Goal: Task Accomplishment & Management: Complete application form

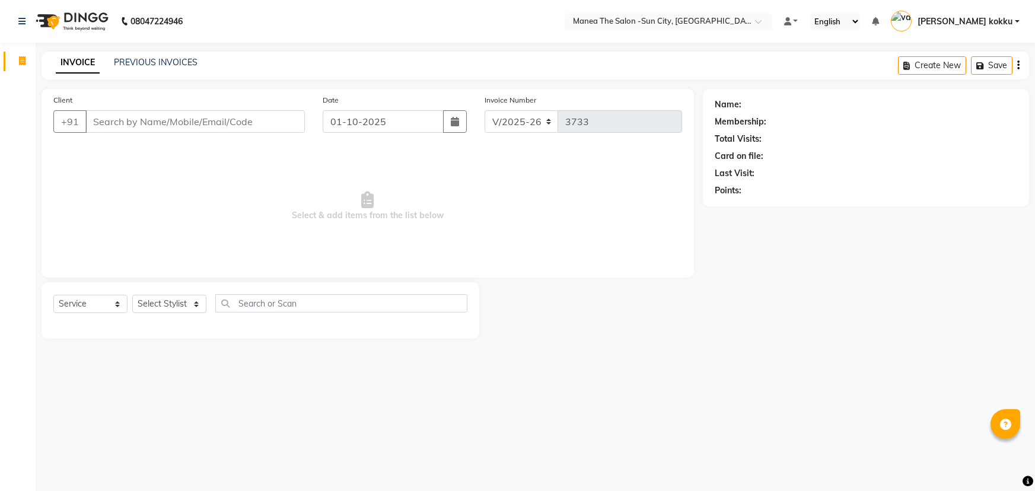
select select "5822"
select select "service"
click at [171, 304] on select "Select Stylist [PERSON_NAME] [PERSON_NAME] Ikrar [PERSON_NAME] K sai [PERSON_NA…" at bounding box center [169, 304] width 74 height 18
select select "84191"
click at [132, 295] on select "Select Stylist [PERSON_NAME] [PERSON_NAME] Ikrar [PERSON_NAME] K sai [PERSON_NA…" at bounding box center [169, 304] width 74 height 18
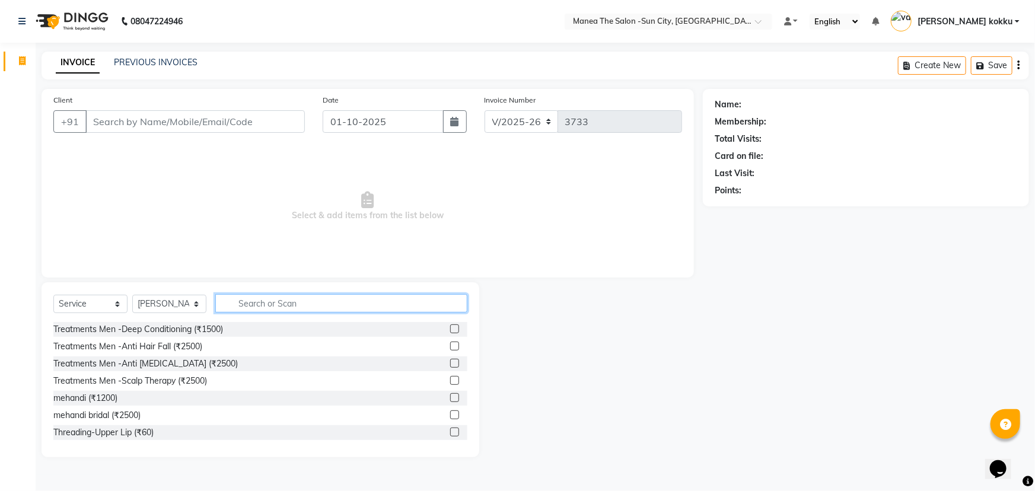
click at [274, 302] on input "text" at bounding box center [341, 303] width 252 height 18
type input "endur"
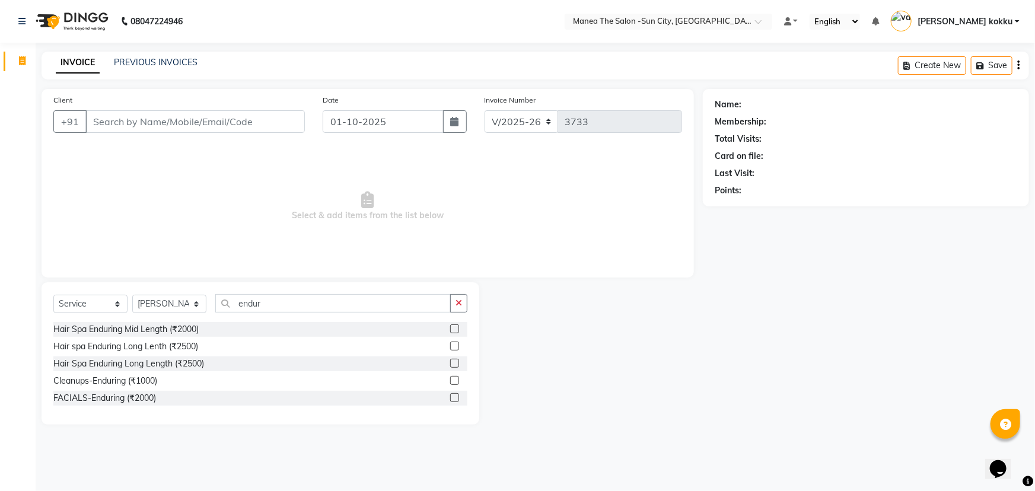
click at [456, 398] on label at bounding box center [454, 397] width 9 height 9
click at [456, 398] on input "checkbox" at bounding box center [454, 399] width 8 height 8
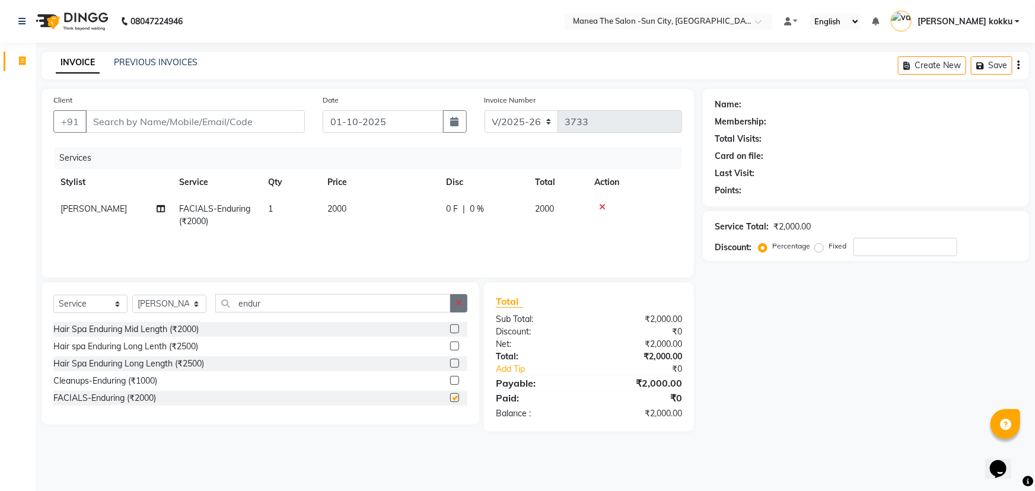
checkbox input "false"
click at [463, 300] on button "button" at bounding box center [458, 303] width 17 height 18
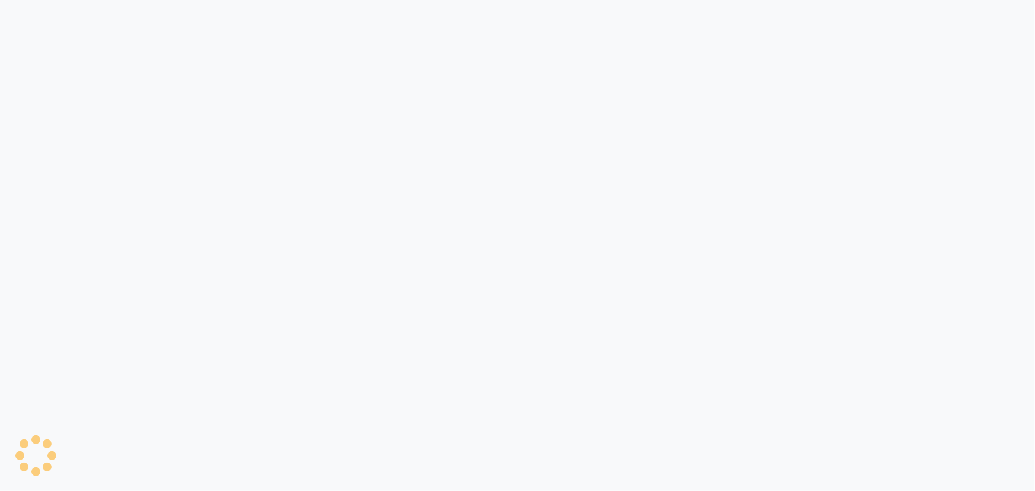
select select "service"
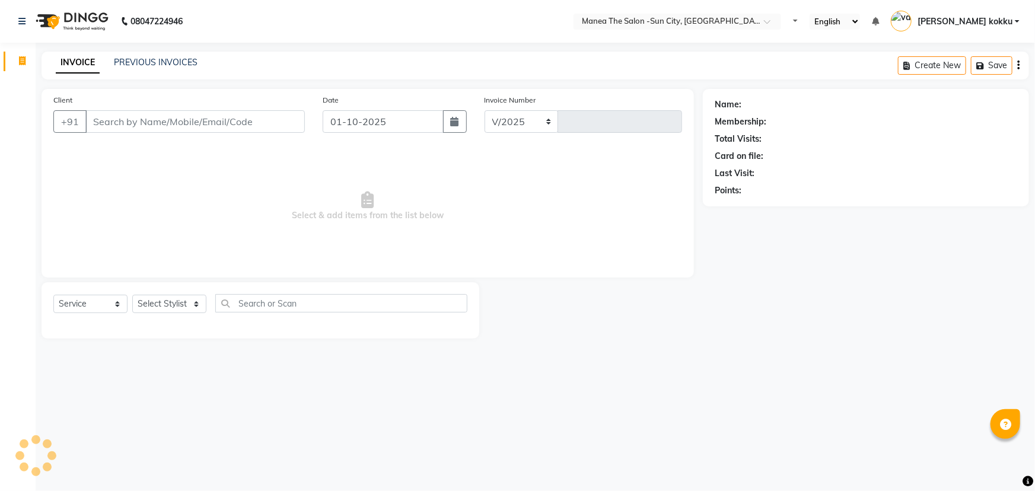
select select "5822"
type input "3733"
click at [190, 307] on select "Select Stylist BHURA KHAN Chandrika Ikrar Kavya K sai sruthi Lalitha RAJITHA Sa…" at bounding box center [169, 304] width 74 height 18
select select "40515"
click at [132, 295] on select "Select Stylist BHURA KHAN Chandrika Ikrar Kavya K sai sruthi Lalitha RAJITHA Sa…" at bounding box center [169, 304] width 74 height 18
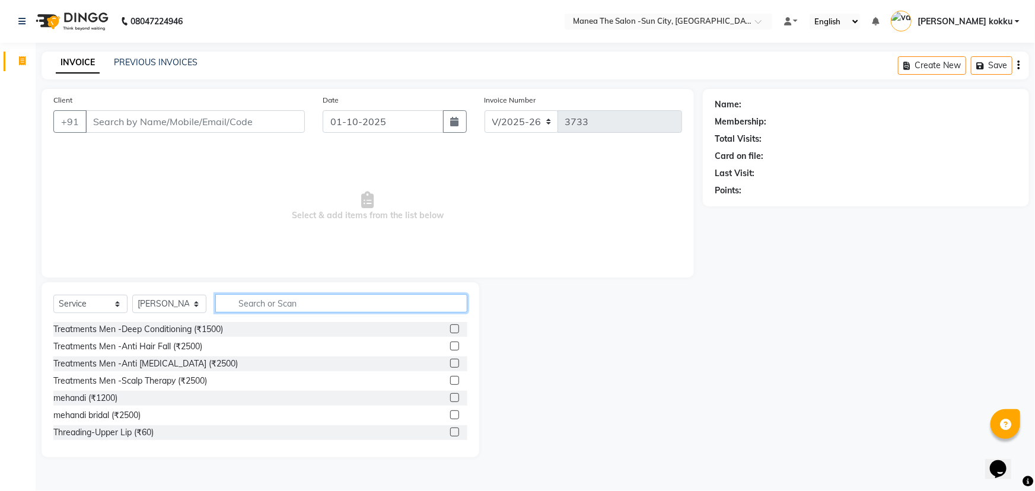
click at [248, 304] on input "text" at bounding box center [341, 303] width 252 height 18
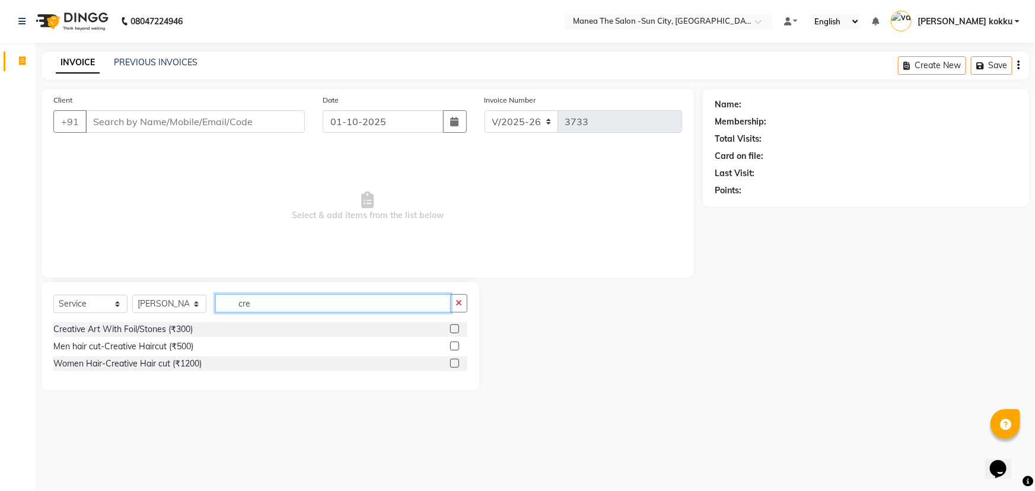
type input "cre"
click at [455, 364] on label at bounding box center [454, 363] width 9 height 9
click at [455, 364] on input "checkbox" at bounding box center [454, 364] width 8 height 8
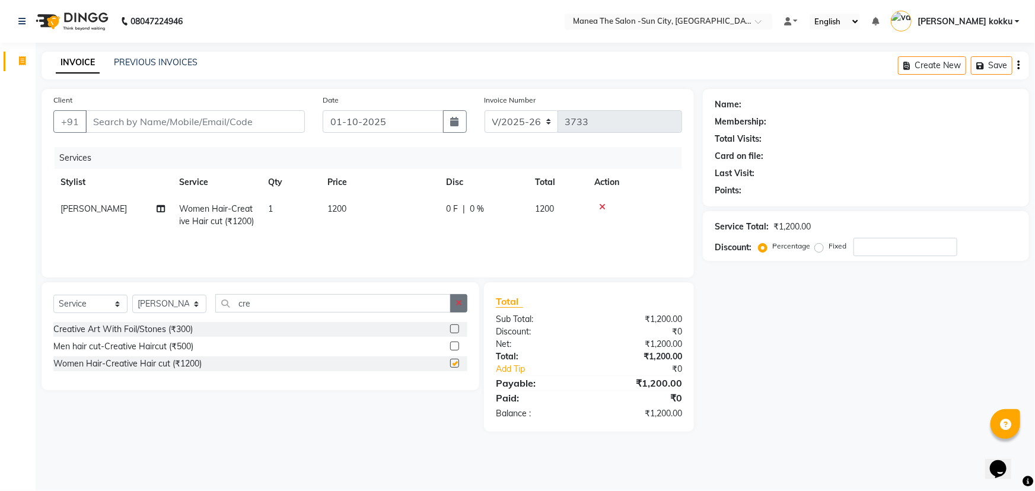
checkbox input "false"
click at [459, 302] on icon "button" at bounding box center [459, 303] width 7 height 8
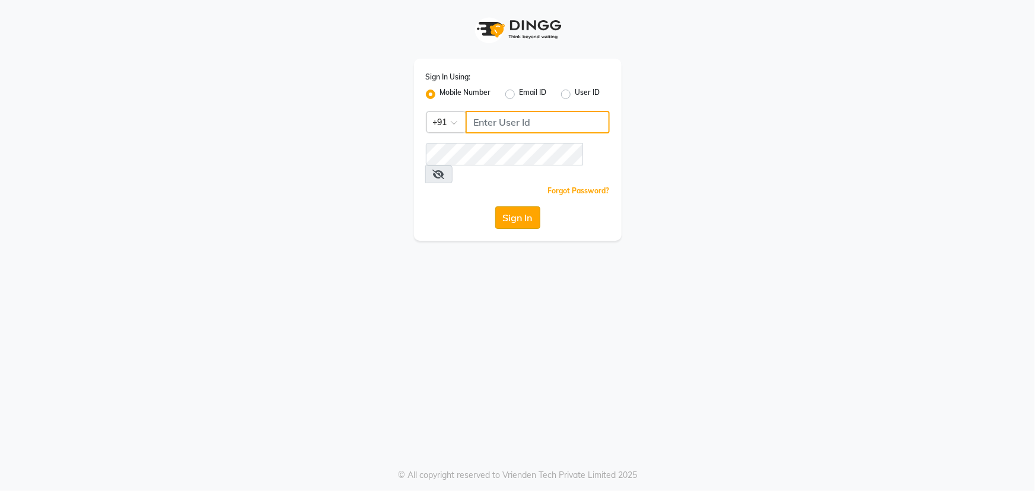
type input "9603123126"
click at [503, 206] on button "Sign In" at bounding box center [517, 217] width 45 height 23
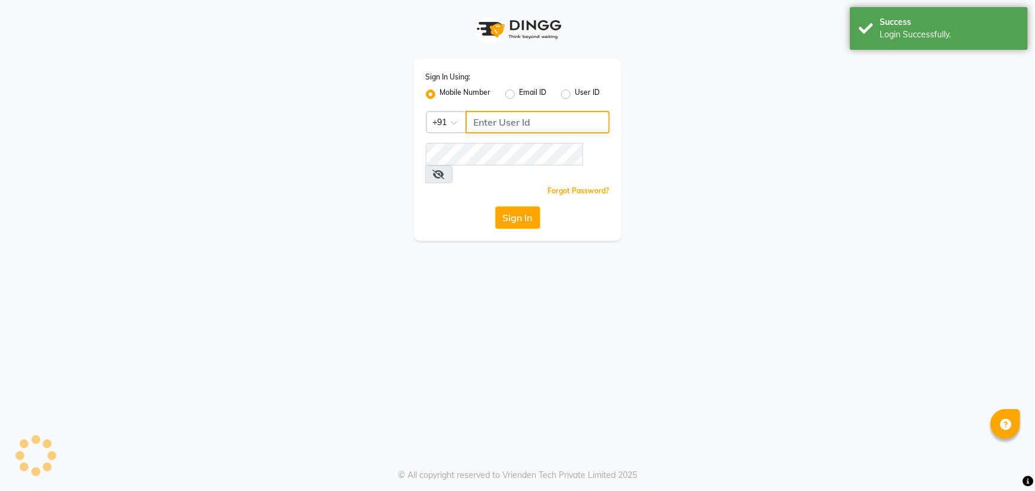
type input "9603123126"
click at [501, 206] on button "Sign In" at bounding box center [517, 217] width 45 height 23
select select "5822"
select select "service"
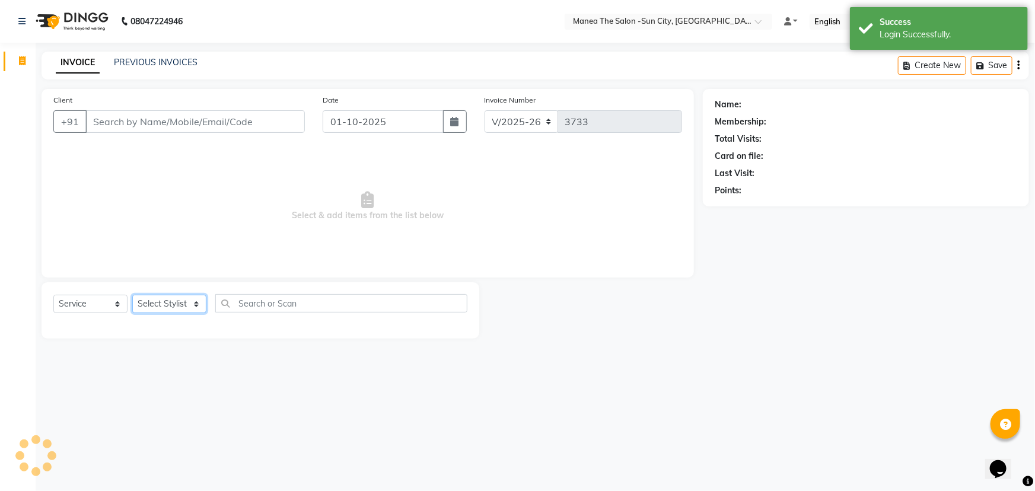
click at [167, 295] on select "Select Stylist [PERSON_NAME] [PERSON_NAME] Ikrar [PERSON_NAME] K sai [PERSON_NA…" at bounding box center [169, 304] width 74 height 18
select select "84191"
click at [132, 295] on select "Select Stylist [PERSON_NAME] [PERSON_NAME] Ikrar [PERSON_NAME] K sai [PERSON_NA…" at bounding box center [169, 304] width 74 height 18
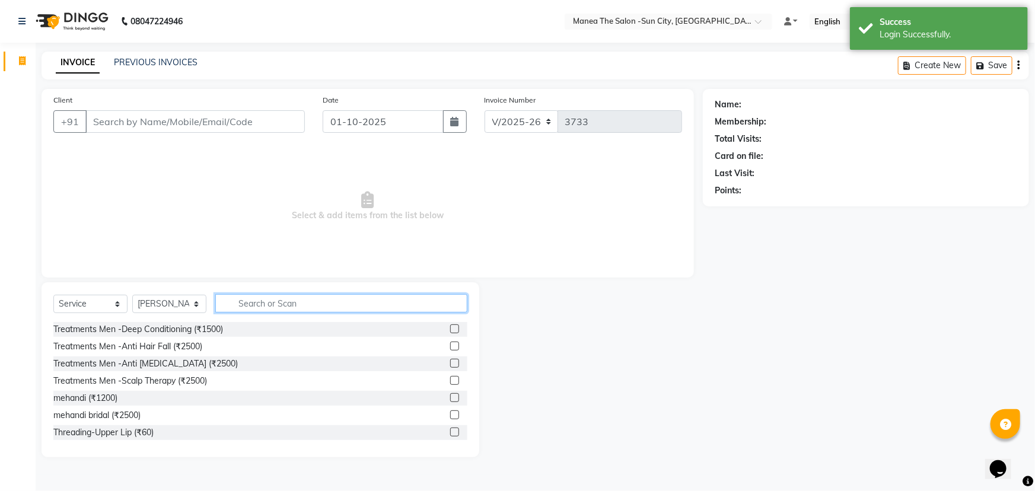
click at [313, 300] on input "text" at bounding box center [341, 303] width 252 height 18
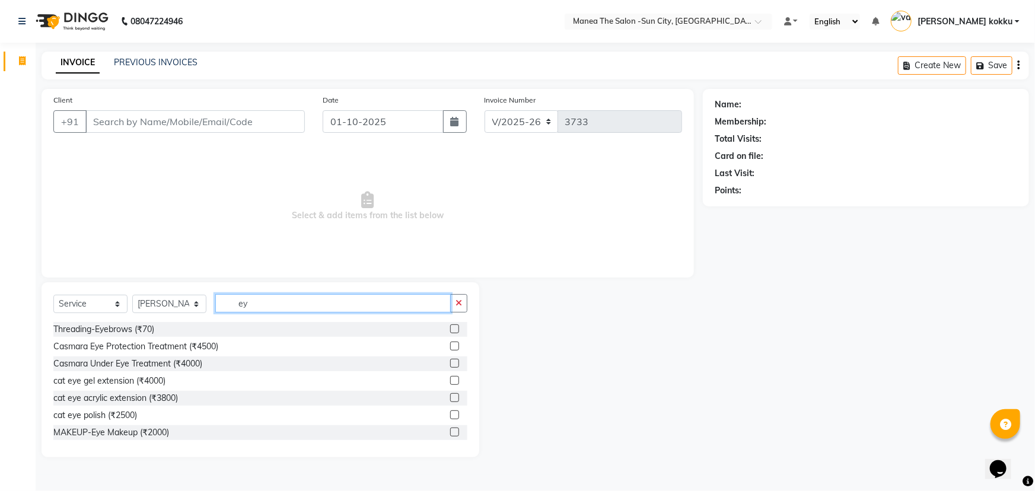
type input "ey"
click at [450, 328] on label at bounding box center [454, 329] width 9 height 9
click at [450, 328] on input "checkbox" at bounding box center [454, 330] width 8 height 8
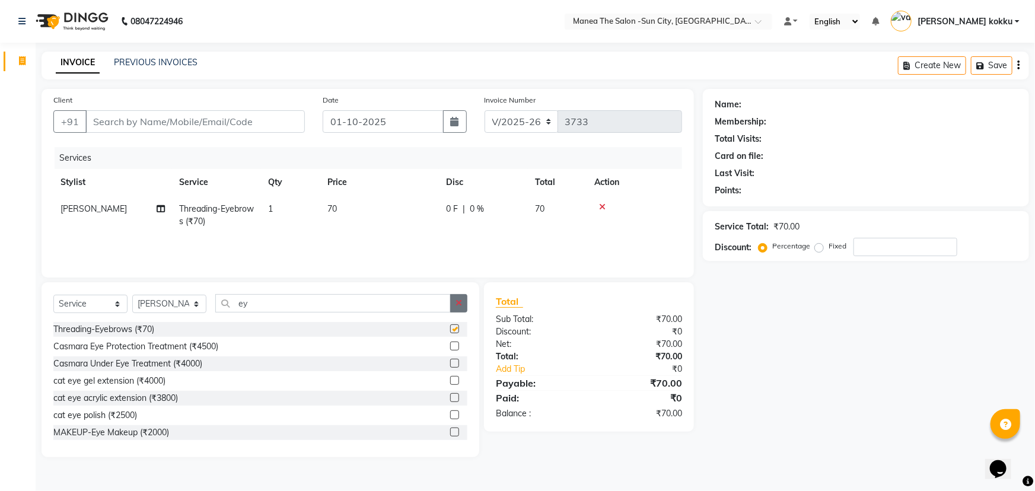
checkbox input "false"
click at [458, 307] on icon "button" at bounding box center [459, 303] width 7 height 8
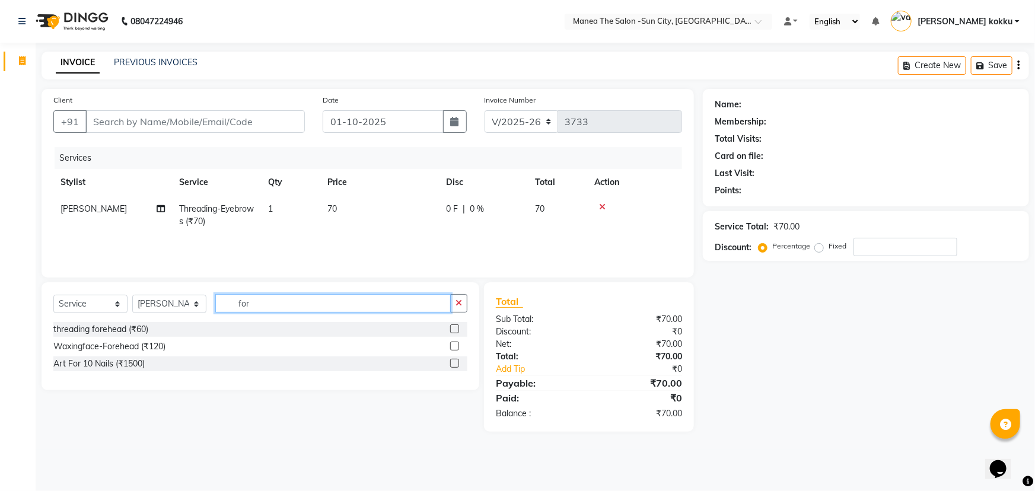
type input "for"
click at [453, 329] on label at bounding box center [454, 329] width 9 height 9
click at [453, 329] on input "checkbox" at bounding box center [454, 330] width 8 height 8
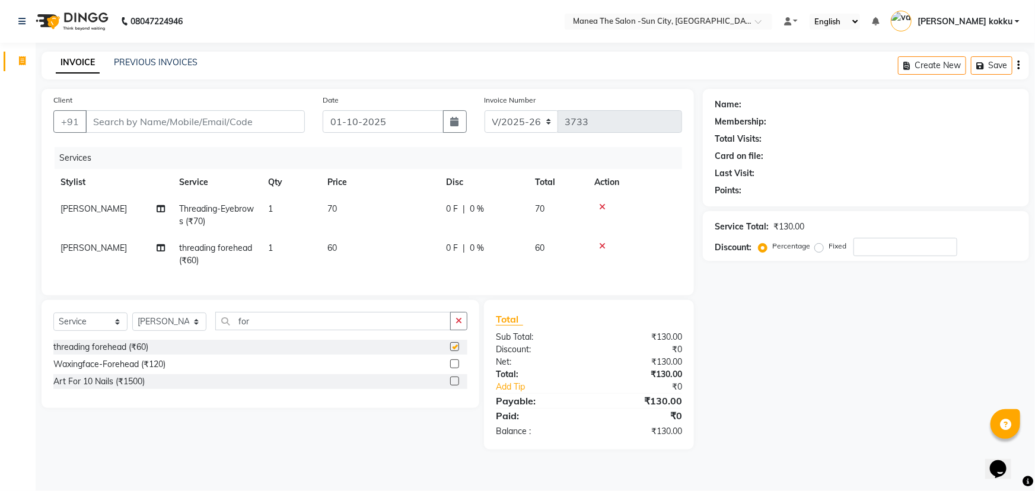
checkbox input "false"
click at [221, 118] on input "Client" at bounding box center [195, 121] width 220 height 23
type input "7"
type input "0"
type input "7396729902"
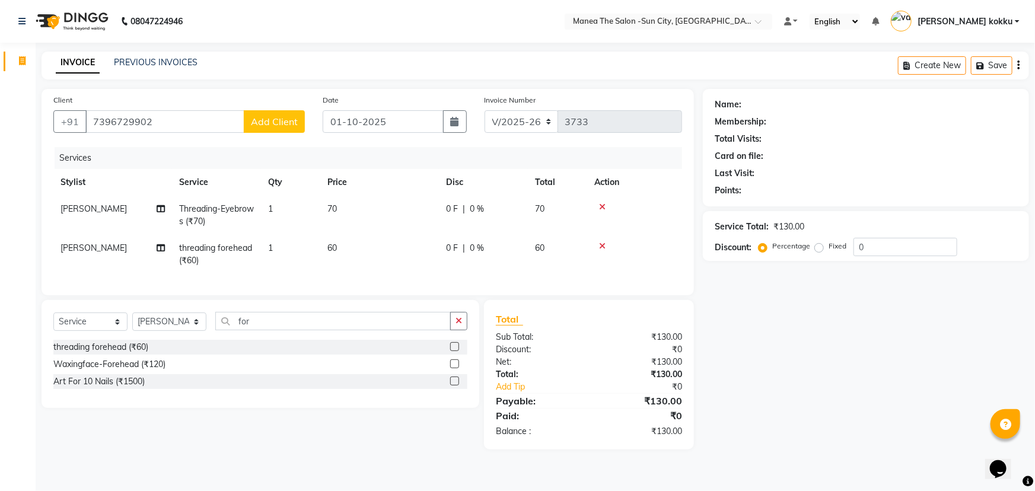
click at [281, 130] on button "Add Client" at bounding box center [274, 121] width 61 height 23
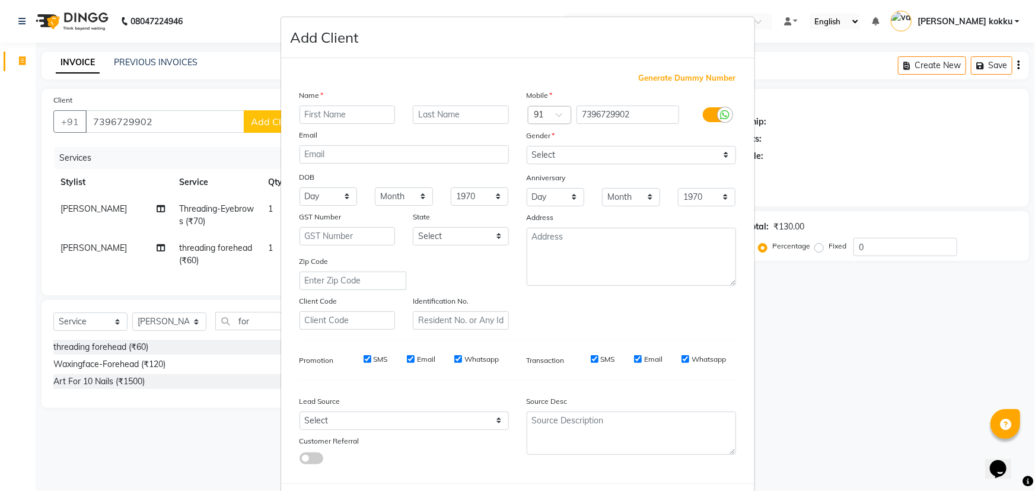
click at [330, 116] on input "text" at bounding box center [348, 115] width 96 height 18
type input "tanvi"
click at [539, 151] on select "Select Male Female Other Prefer Not To Say" at bounding box center [631, 155] width 209 height 18
select select "female"
click at [527, 146] on select "Select Male Female Other Prefer Not To Say" at bounding box center [631, 155] width 209 height 18
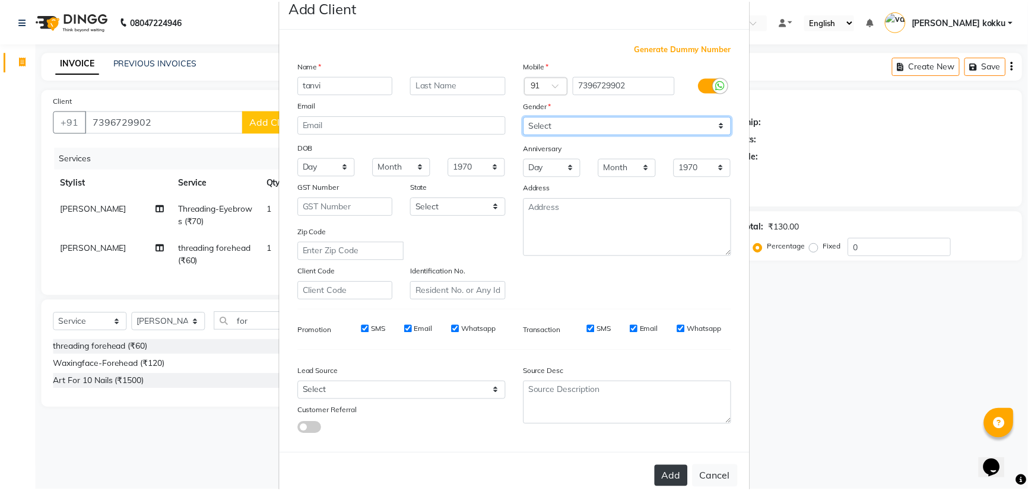
scroll to position [59, 0]
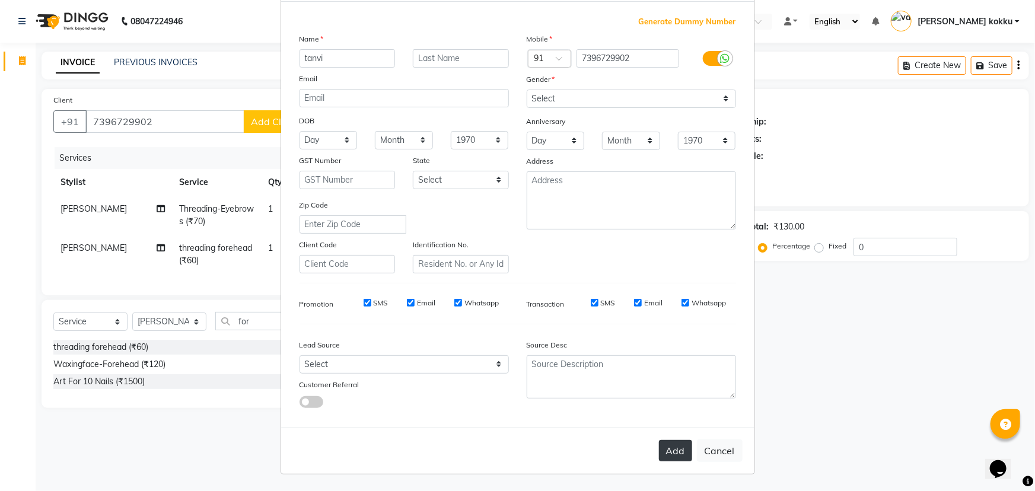
click at [675, 449] on button "Add" at bounding box center [675, 450] width 33 height 21
type input "73******02"
select select
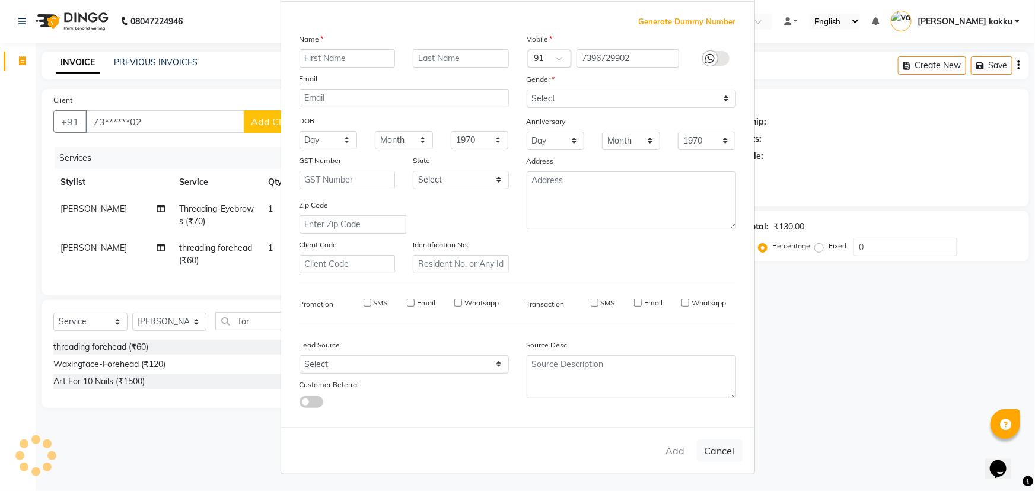
select select
checkbox input "false"
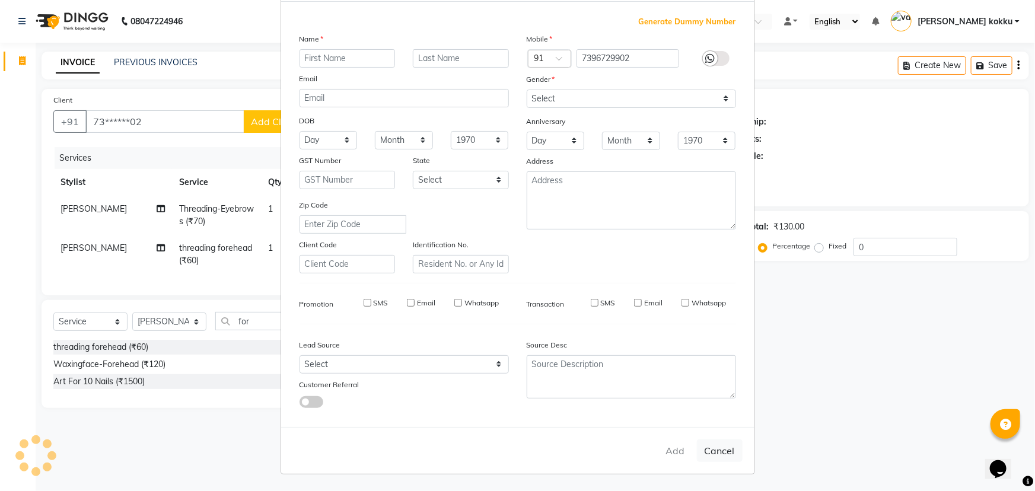
checkbox input "false"
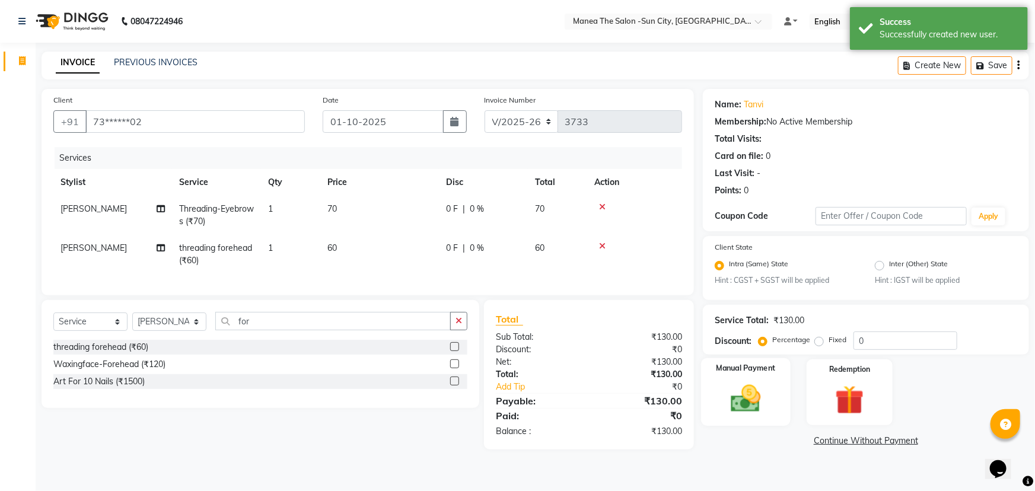
click at [743, 403] on img at bounding box center [746, 399] width 49 height 34
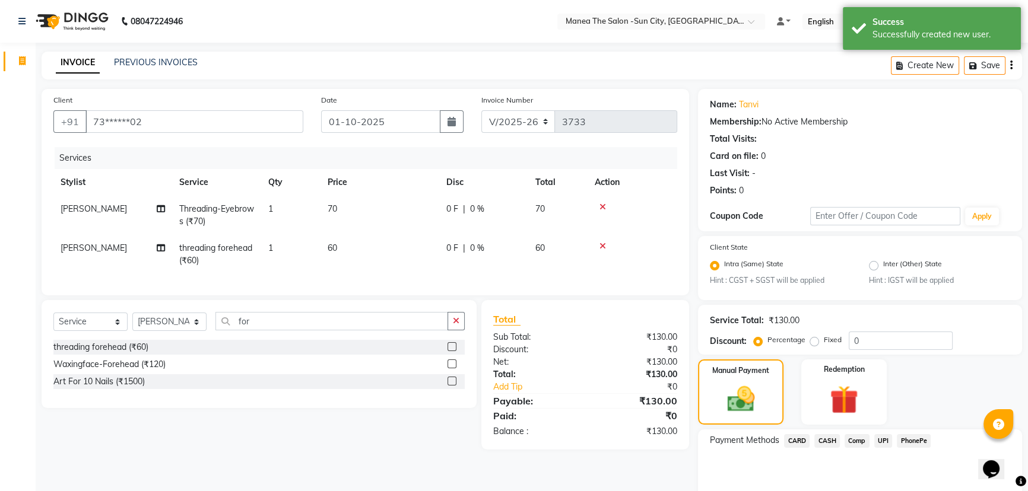
click at [879, 443] on span "UPI" at bounding box center [883, 441] width 18 height 14
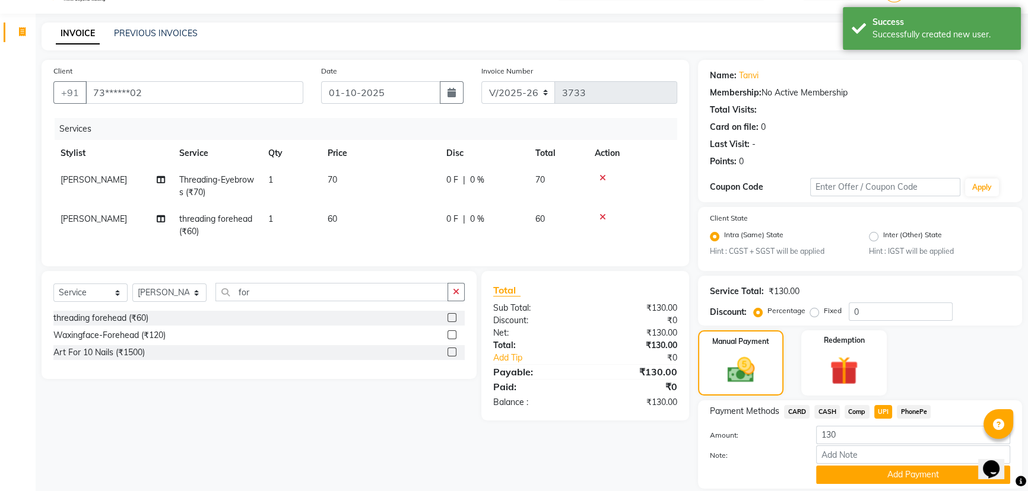
scroll to position [69, 0]
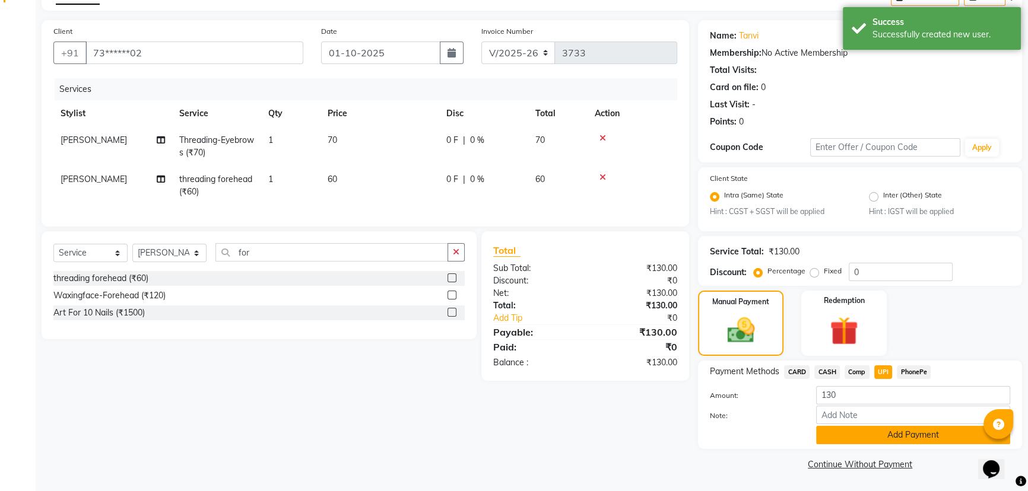
click at [869, 439] on button "Add Payment" at bounding box center [913, 435] width 194 height 18
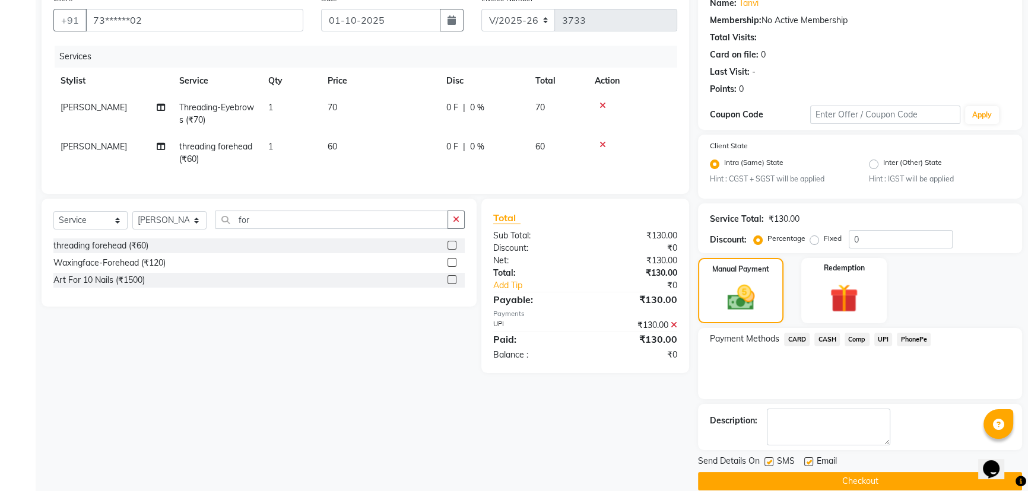
scroll to position [119, 0]
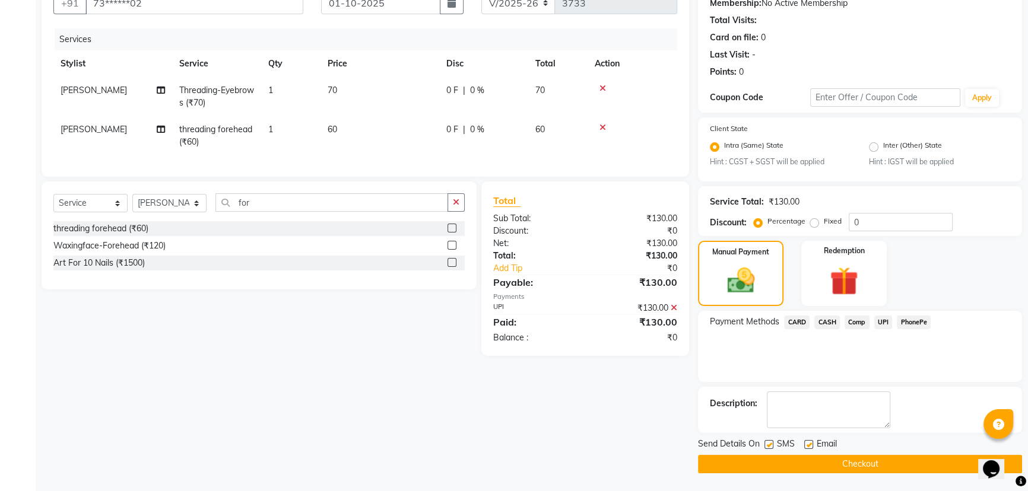
click at [765, 445] on label at bounding box center [768, 444] width 9 height 9
click at [765, 445] on input "checkbox" at bounding box center [768, 445] width 8 height 8
checkbox input "false"
click at [774, 459] on button "Checkout" at bounding box center [860, 464] width 324 height 18
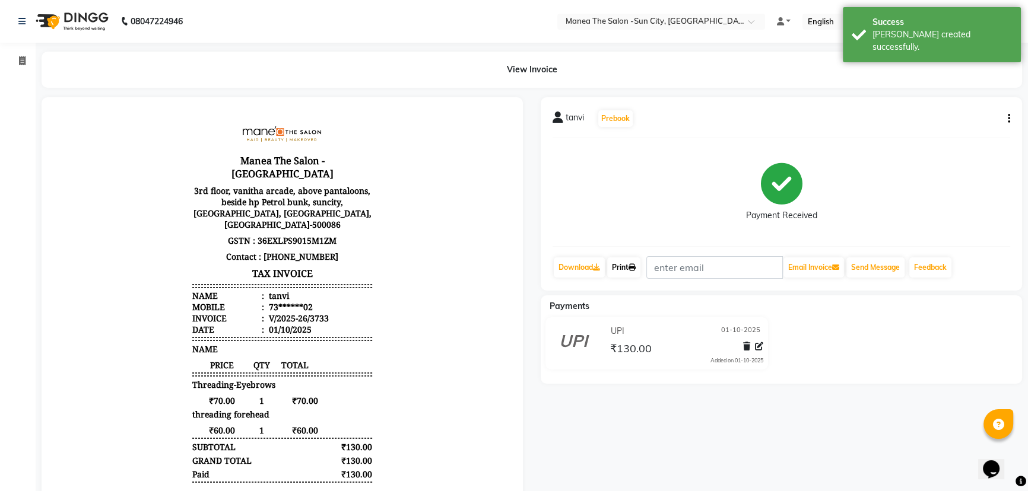
click at [635, 266] on icon at bounding box center [631, 267] width 7 height 7
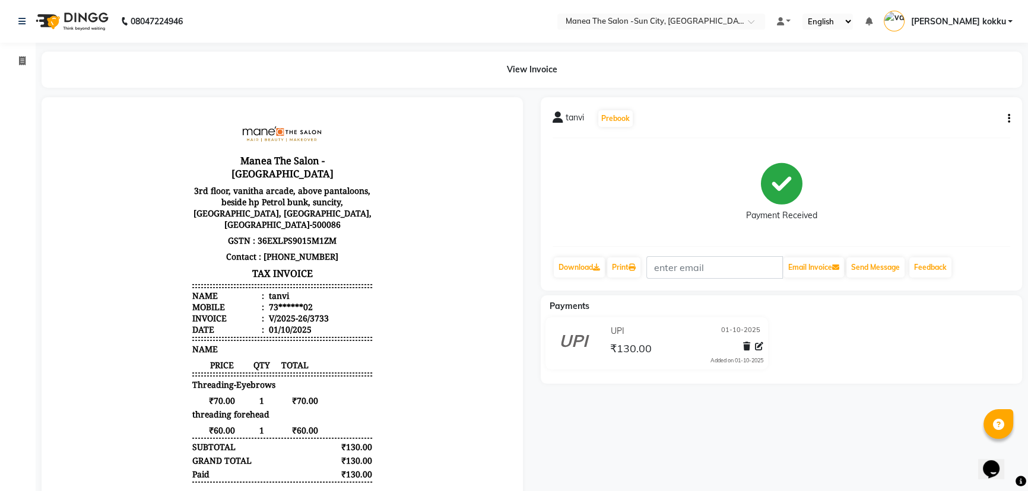
select select "5822"
select select "service"
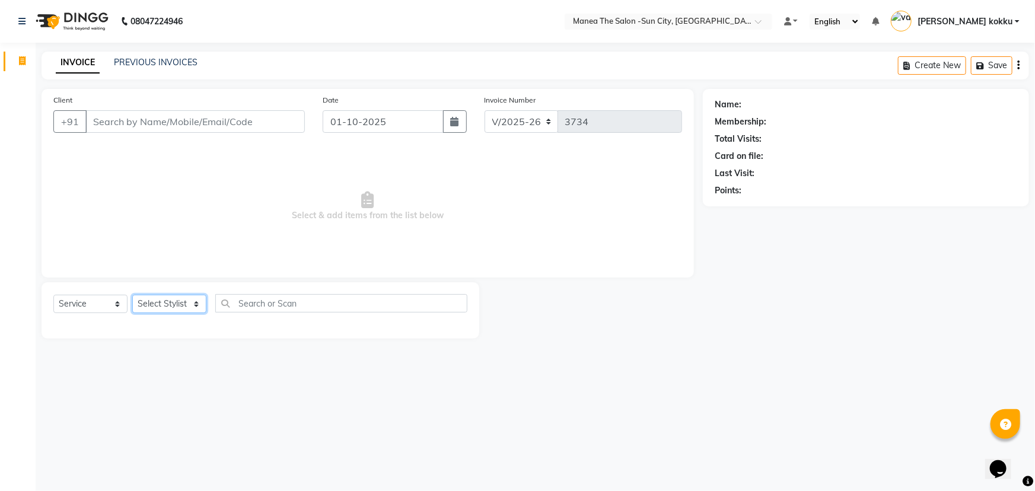
click at [170, 301] on select "Select Stylist BHURA KHAN Chandrika Ikrar Kavya K sai sruthi Lalitha RAJITHA Sa…" at bounding box center [169, 304] width 74 height 18
select select "84191"
click at [132, 295] on select "Select Stylist BHURA KHAN Chandrika Ikrar Kavya K sai sruthi Lalitha RAJITHA Sa…" at bounding box center [169, 304] width 74 height 18
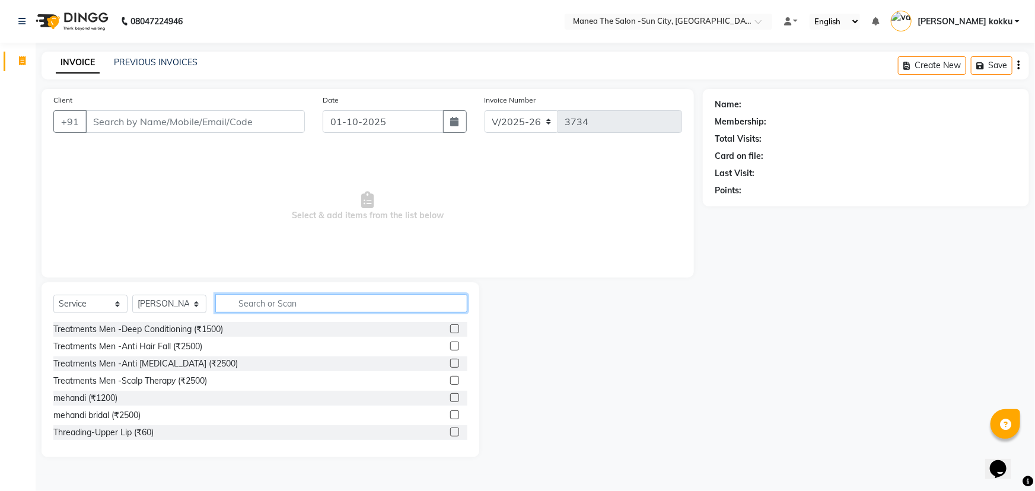
click at [286, 304] on input "text" at bounding box center [341, 303] width 252 height 18
type input "ey"
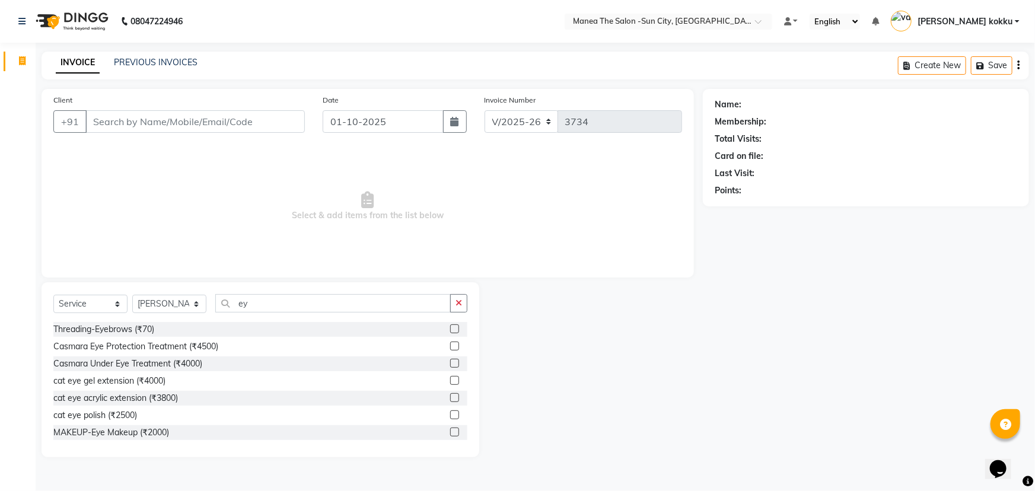
click at [450, 330] on label at bounding box center [454, 329] width 9 height 9
click at [450, 330] on input "checkbox" at bounding box center [454, 330] width 8 height 8
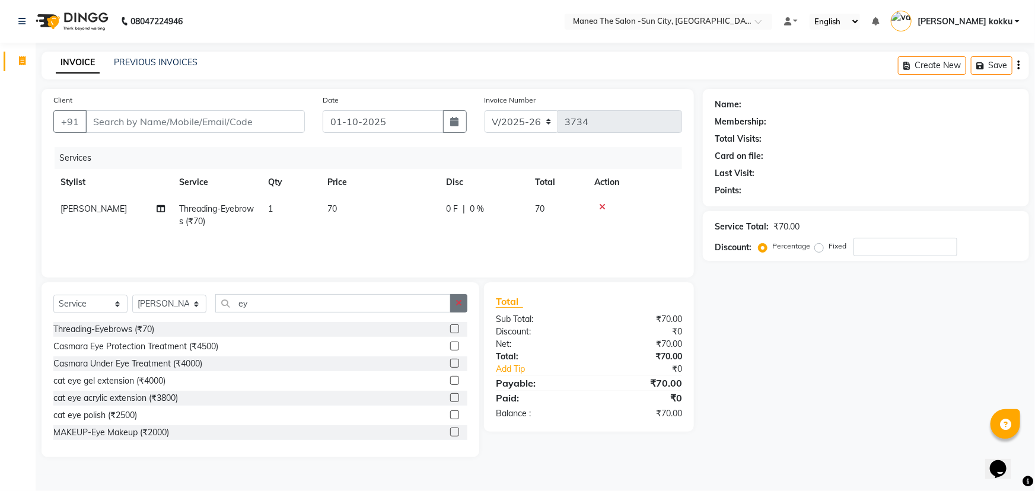
checkbox input "false"
click at [460, 309] on button "button" at bounding box center [458, 303] width 17 height 18
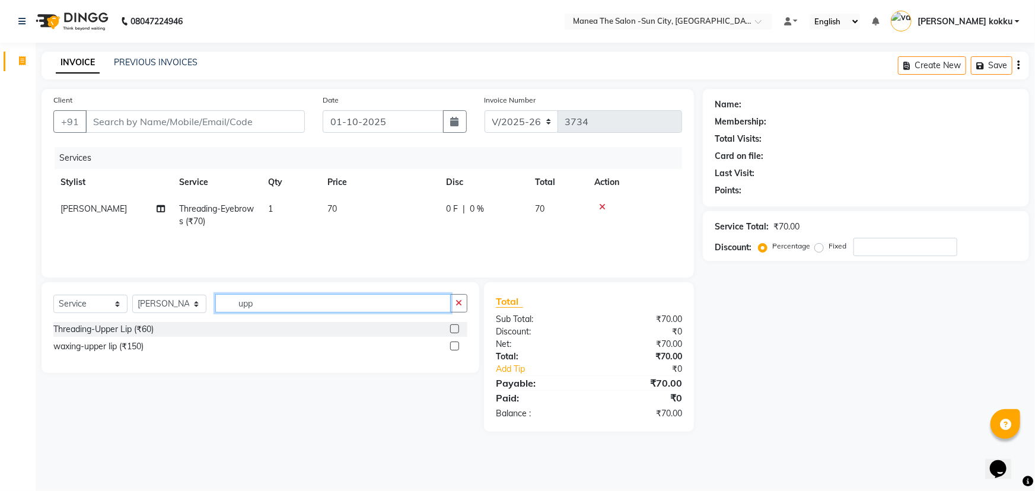
type input "upp"
click at [452, 330] on label at bounding box center [454, 329] width 9 height 9
click at [452, 330] on input "checkbox" at bounding box center [454, 330] width 8 height 8
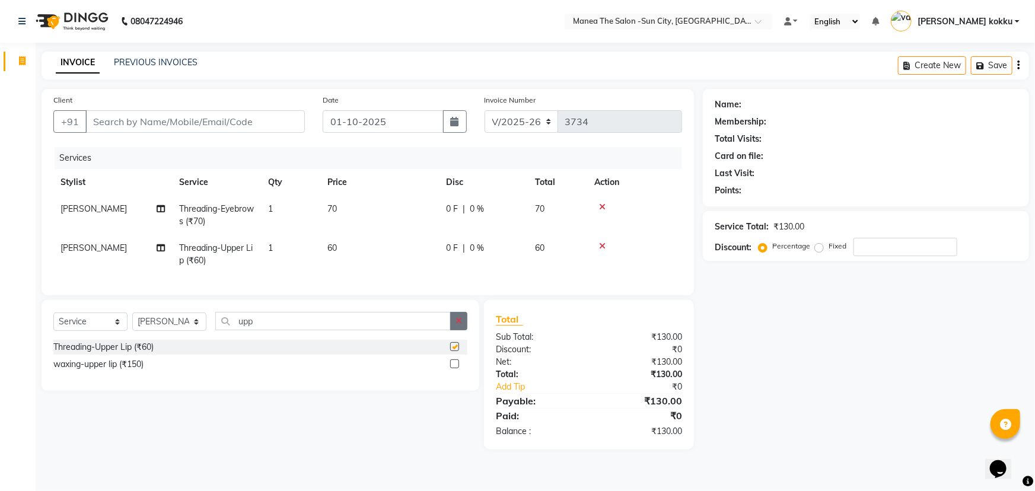
checkbox input "false"
click at [460, 331] on button "button" at bounding box center [458, 321] width 17 height 18
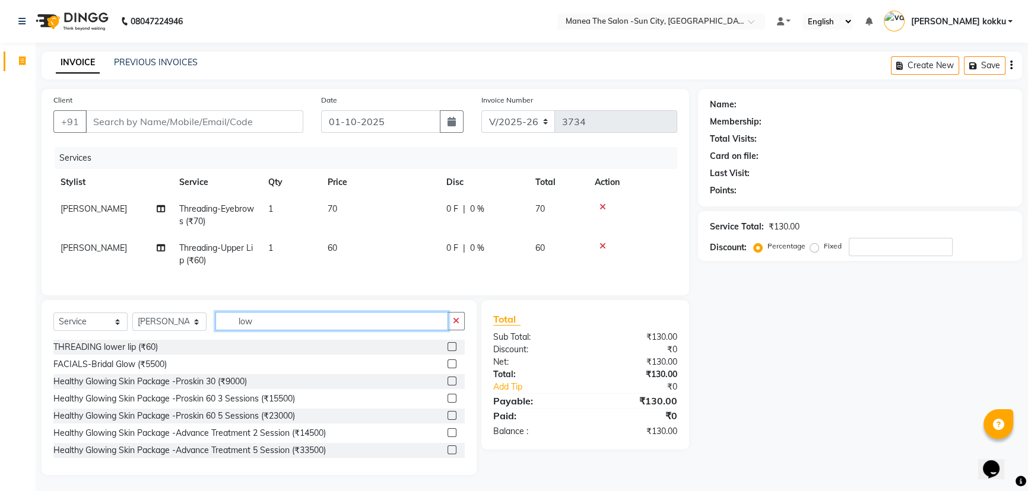
type input "low"
click at [447, 351] on label at bounding box center [451, 346] width 9 height 9
click at [447, 351] on input "checkbox" at bounding box center [451, 348] width 8 height 8
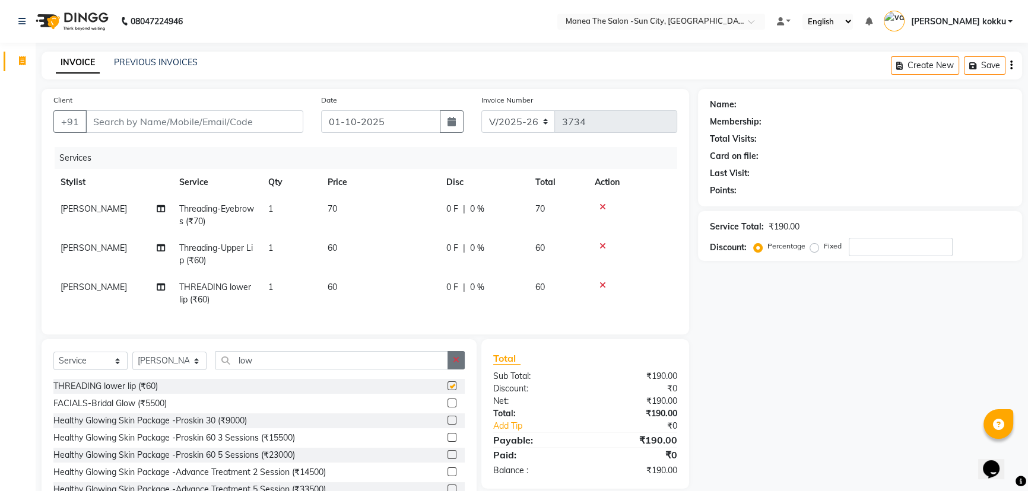
checkbox input "false"
drag, startPoint x: 454, startPoint y: 367, endPoint x: 392, endPoint y: 374, distance: 62.7
click at [445, 370] on div "low" at bounding box center [340, 360] width 249 height 18
click at [455, 364] on icon "button" at bounding box center [456, 360] width 7 height 8
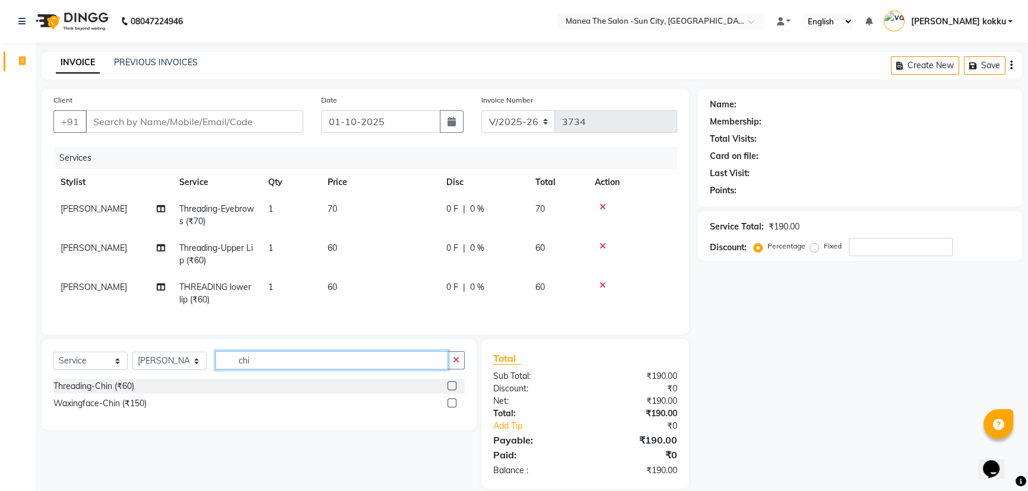
type input "chi"
click at [451, 390] on label at bounding box center [451, 386] width 9 height 9
click at [451, 390] on input "checkbox" at bounding box center [451, 387] width 8 height 8
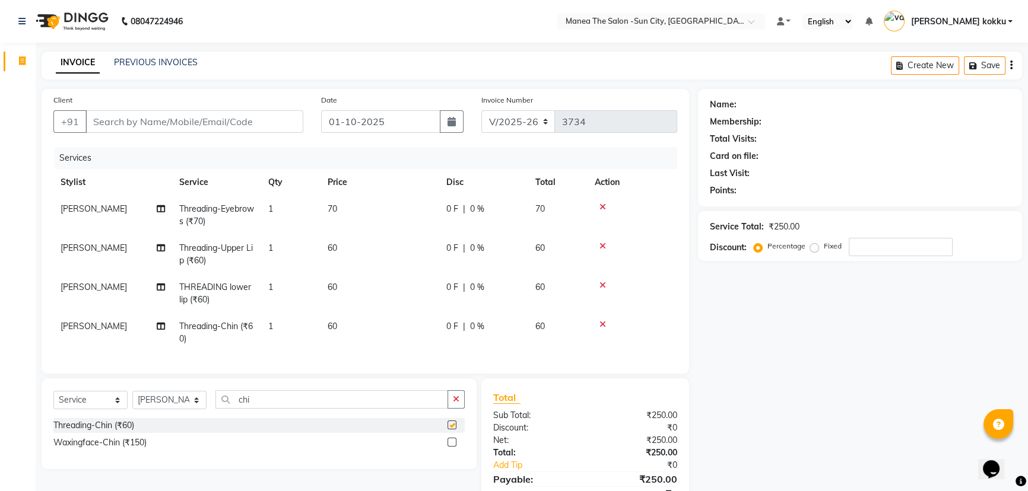
checkbox input "false"
click at [271, 119] on input "Client" at bounding box center [194, 121] width 218 height 23
type input "7"
type input "0"
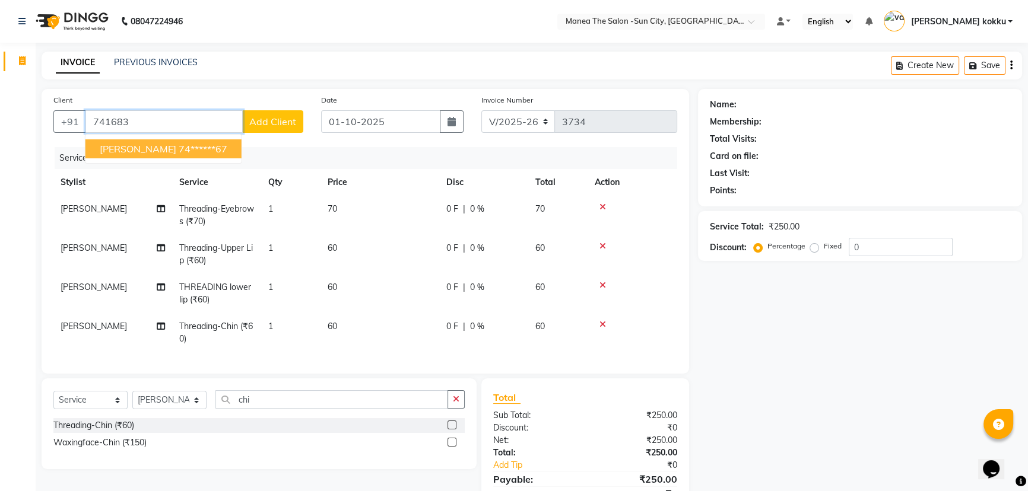
click at [117, 154] on span "bhavya" at bounding box center [138, 149] width 77 height 12
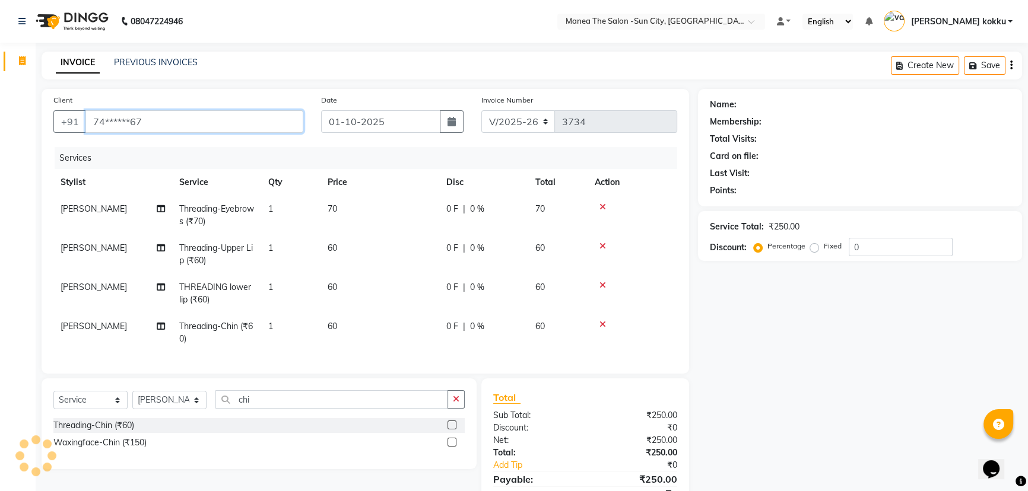
type input "74******67"
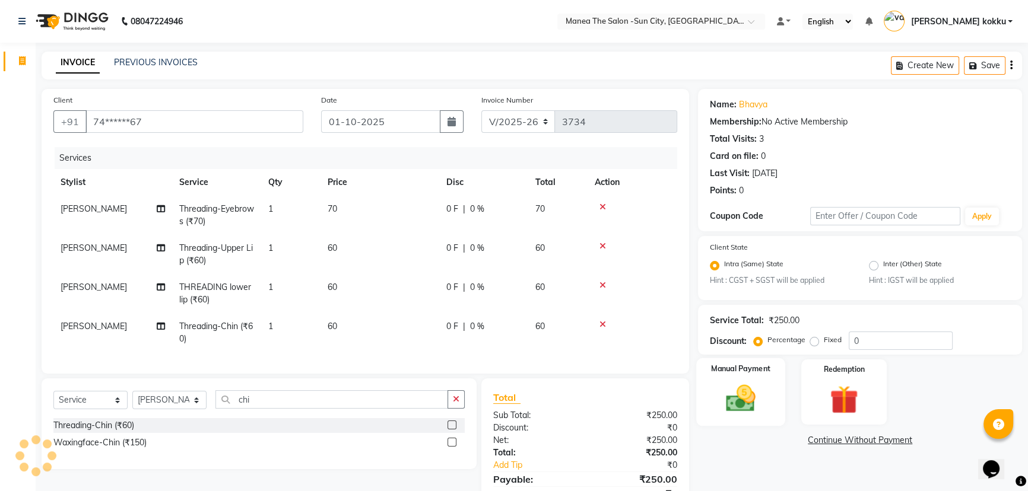
click at [744, 407] on img at bounding box center [741, 399] width 48 height 34
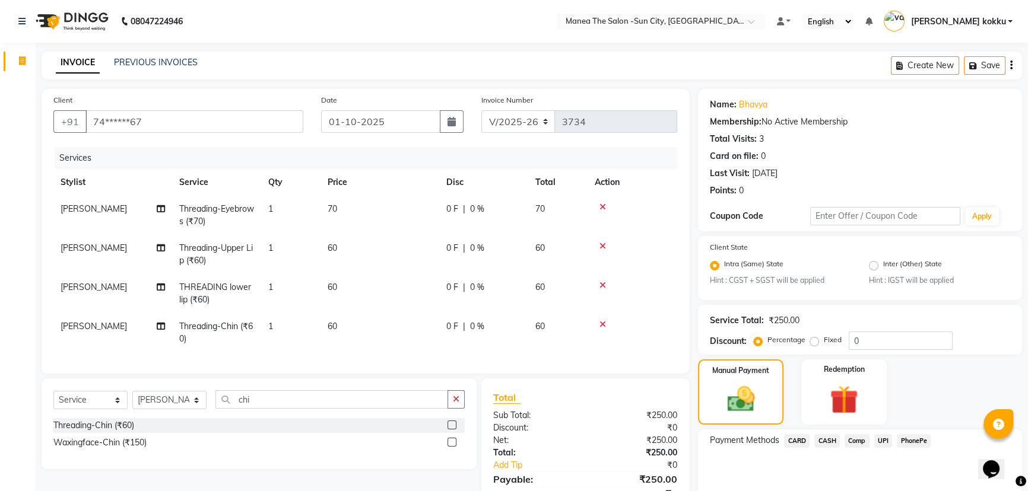
click at [879, 444] on span "UPI" at bounding box center [883, 441] width 18 height 14
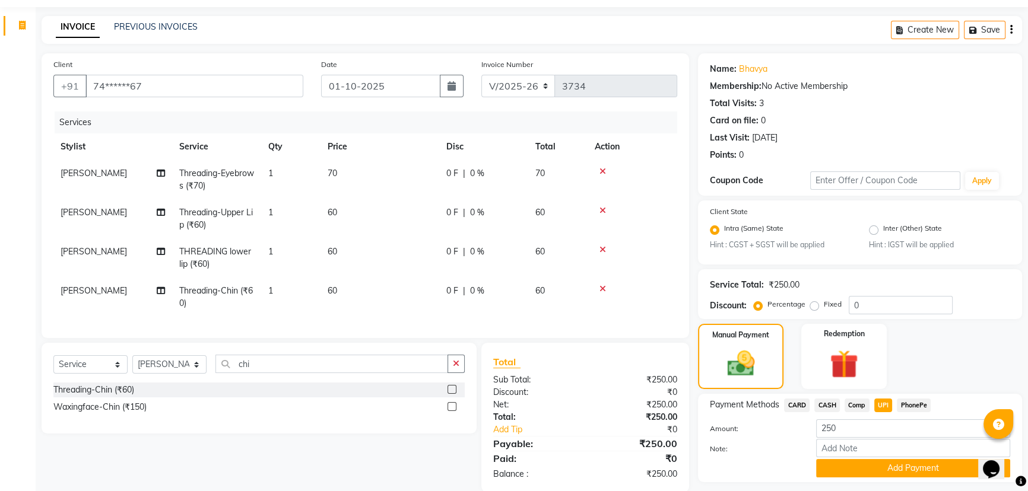
scroll to position [69, 0]
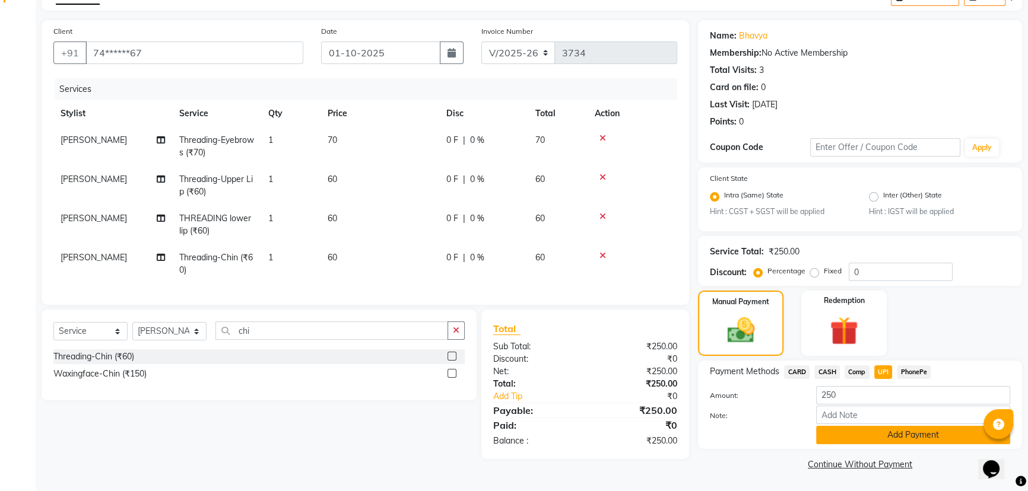
click at [878, 436] on button "Add Payment" at bounding box center [913, 435] width 194 height 18
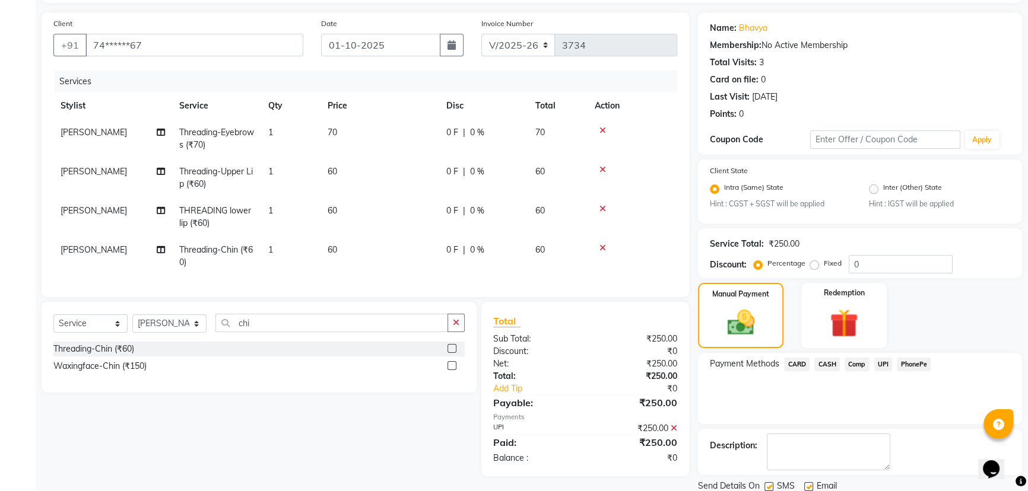
scroll to position [119, 0]
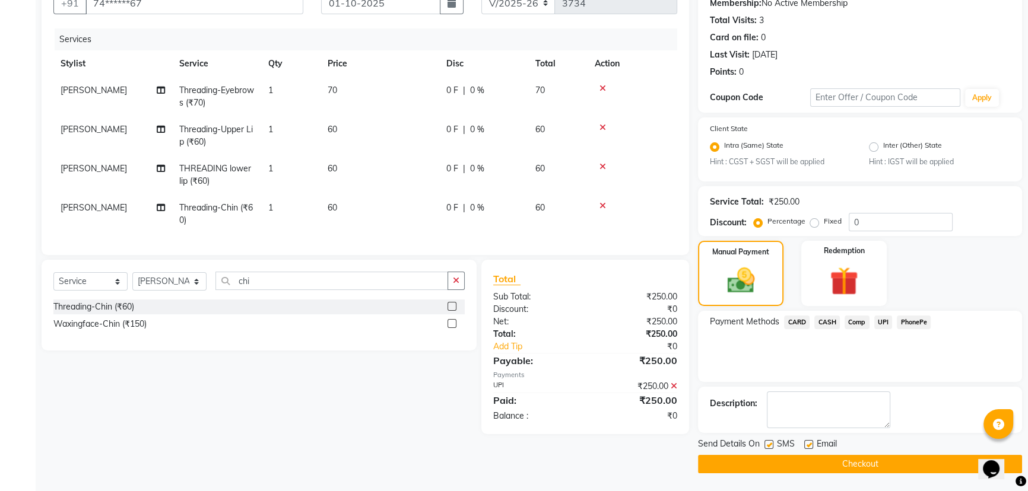
click at [767, 449] on label at bounding box center [768, 444] width 9 height 9
click at [767, 449] on input "checkbox" at bounding box center [768, 445] width 8 height 8
checkbox input "false"
click at [768, 461] on button "Checkout" at bounding box center [860, 464] width 324 height 18
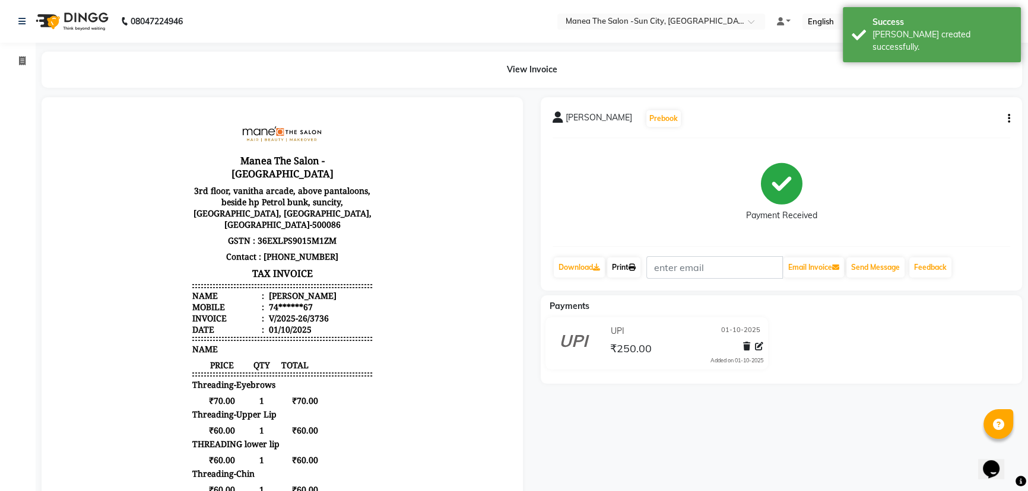
click at [614, 265] on link "Print" at bounding box center [623, 268] width 33 height 20
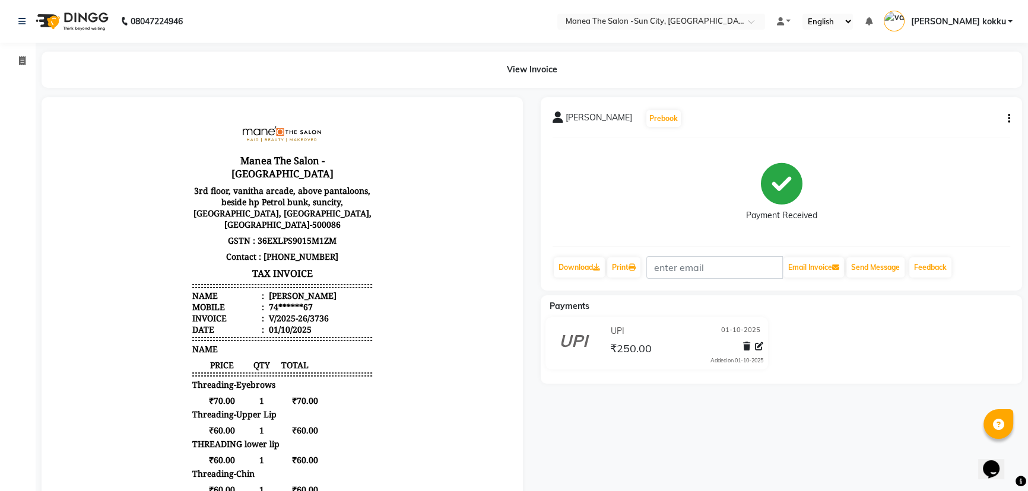
select select "5822"
select select "service"
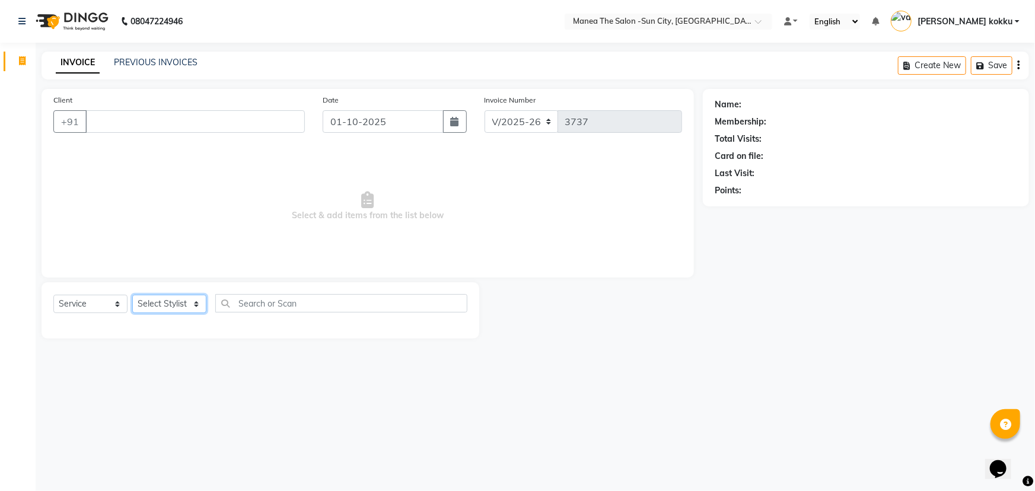
click at [168, 307] on select "Select Stylist BHURA KHAN Chandrika Ikrar Kavya K sai sruthi Lalitha RAJITHA Sa…" at bounding box center [169, 304] width 74 height 18
select select "84191"
click at [132, 295] on select "Select Stylist BHURA KHAN Chandrika Ikrar Kavya K sai sruthi Lalitha RAJITHA Sa…" at bounding box center [169, 304] width 74 height 18
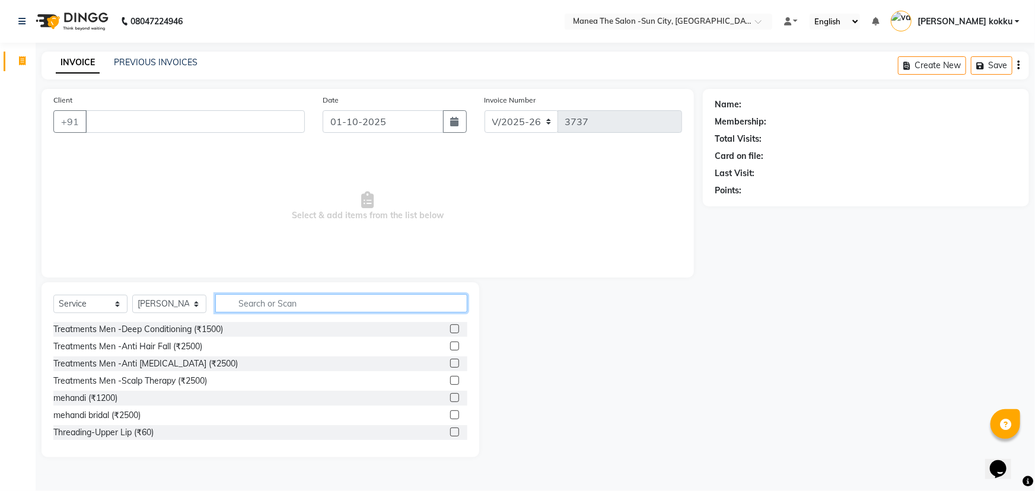
click at [302, 302] on input "text" at bounding box center [341, 303] width 252 height 18
type input "thre"
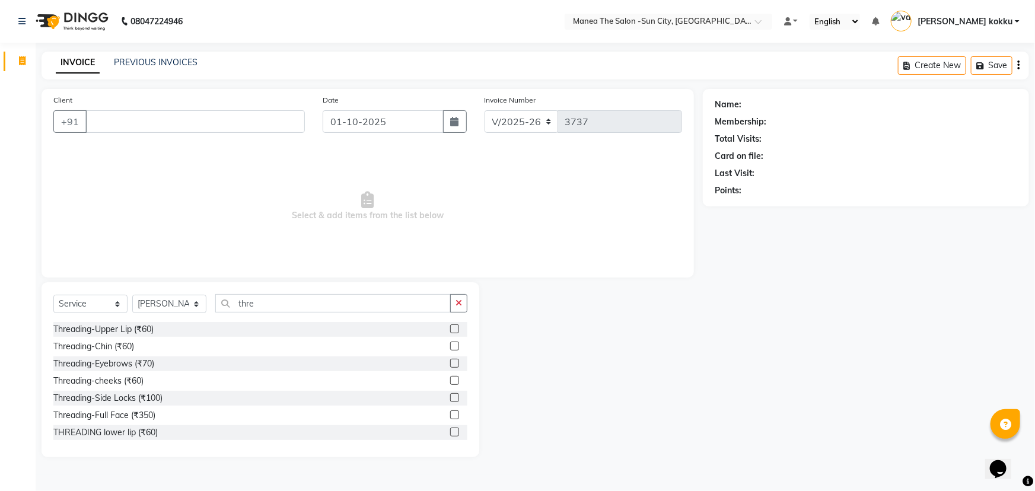
click at [450, 361] on label at bounding box center [454, 363] width 9 height 9
click at [450, 361] on input "checkbox" at bounding box center [454, 364] width 8 height 8
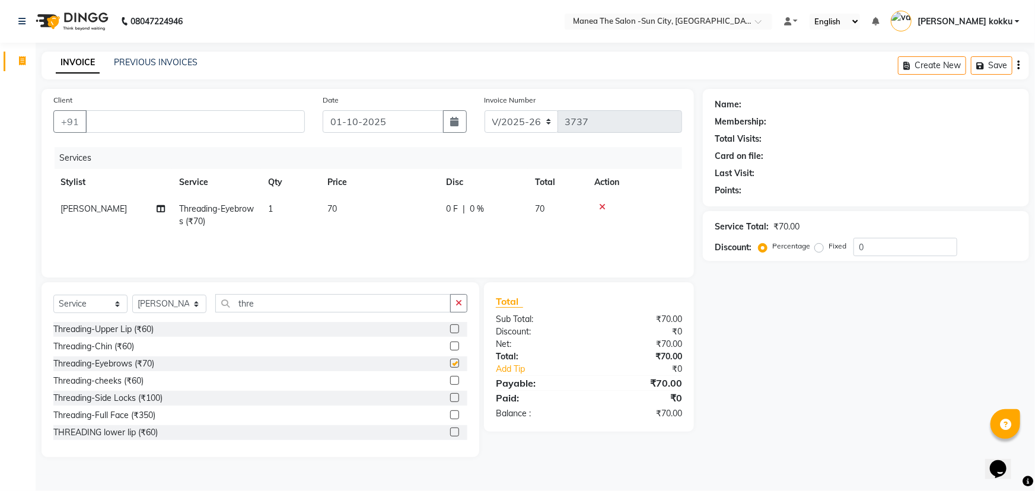
checkbox input "false"
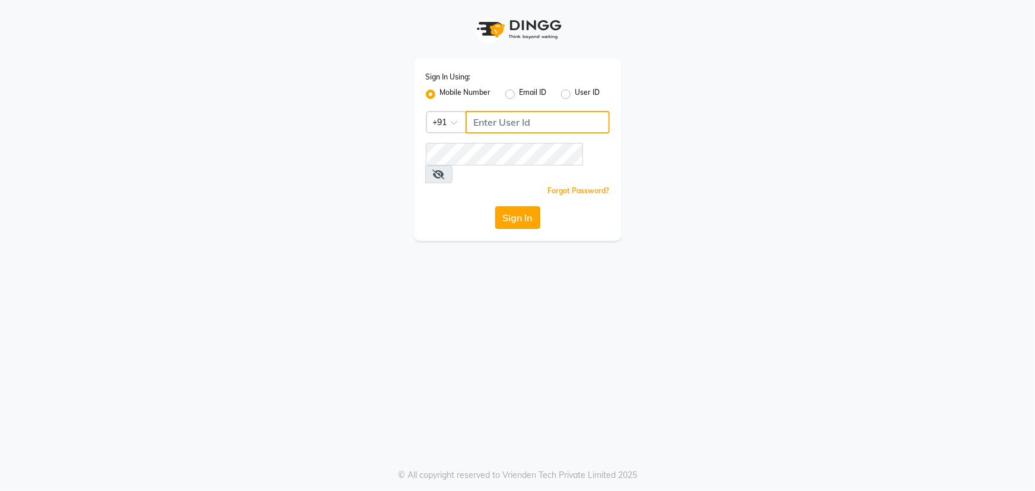
type input "9603123126"
click at [528, 206] on button "Sign In" at bounding box center [517, 217] width 45 height 23
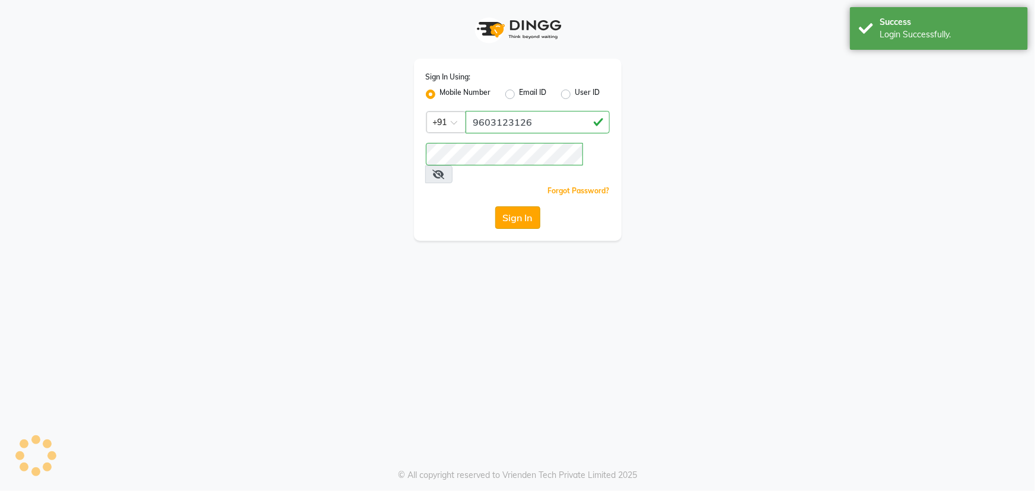
select select "5822"
select select "service"
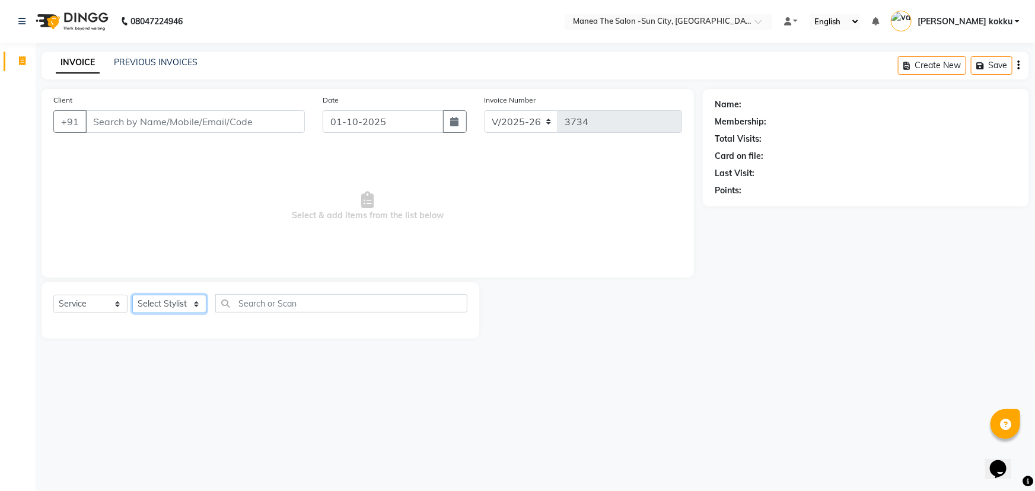
click at [179, 295] on select "Select Stylist [PERSON_NAME] [PERSON_NAME] Ikrar [PERSON_NAME] K sai [PERSON_NA…" at bounding box center [169, 304] width 74 height 18
select select "40515"
click at [132, 295] on select "Select Stylist [PERSON_NAME] [PERSON_NAME] Ikrar [PERSON_NAME] K sai [PERSON_NA…" at bounding box center [169, 304] width 74 height 18
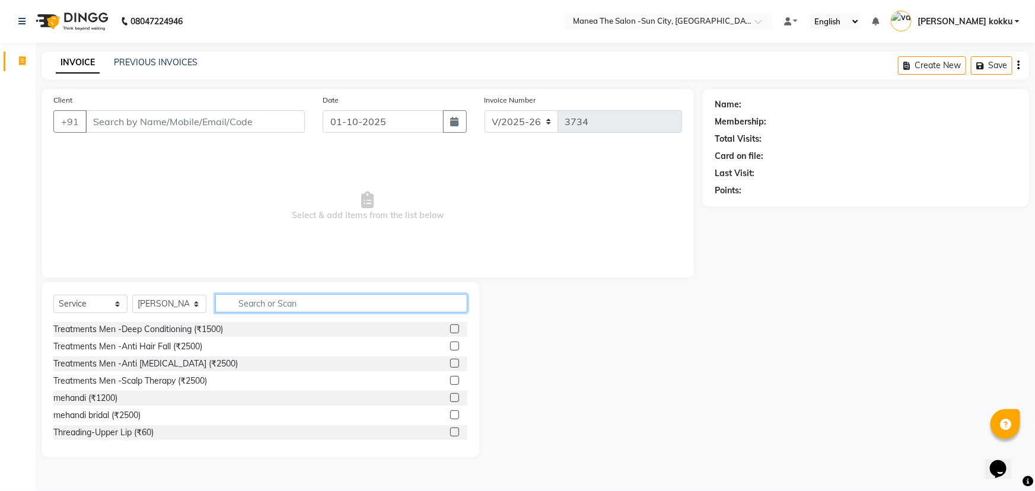
click at [260, 299] on input "text" at bounding box center [341, 303] width 252 height 18
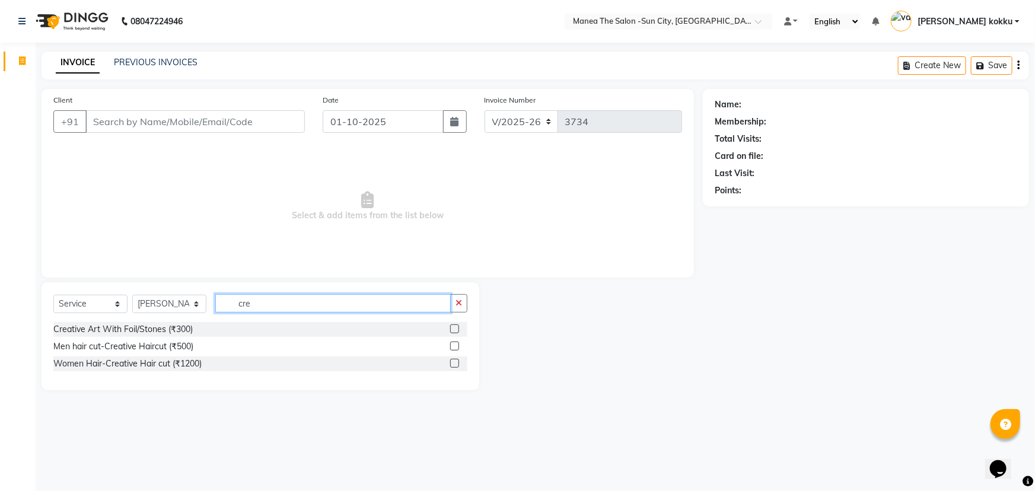
type input "cre"
click at [455, 364] on label at bounding box center [454, 363] width 9 height 9
click at [455, 364] on input "checkbox" at bounding box center [454, 364] width 8 height 8
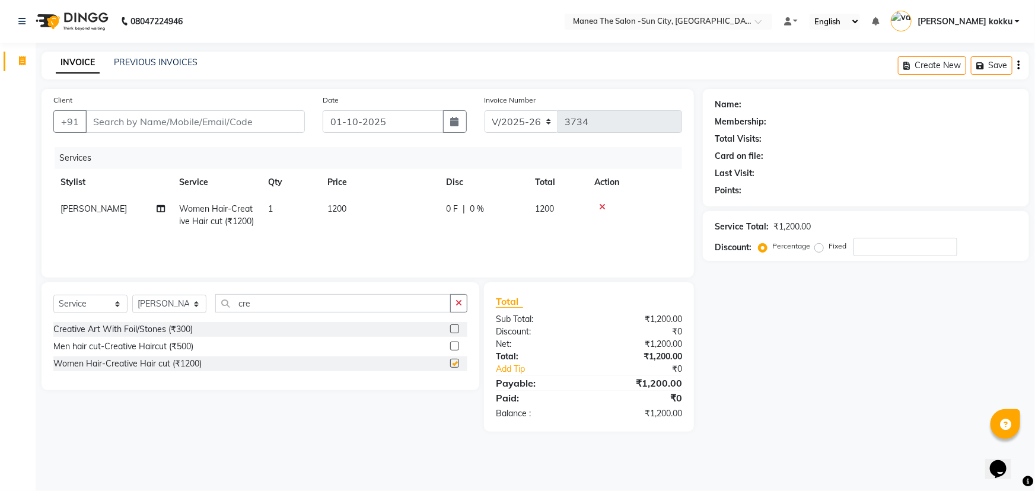
checkbox input "false"
click at [234, 116] on input "Client" at bounding box center [195, 121] width 220 height 23
type input "8"
type input "0"
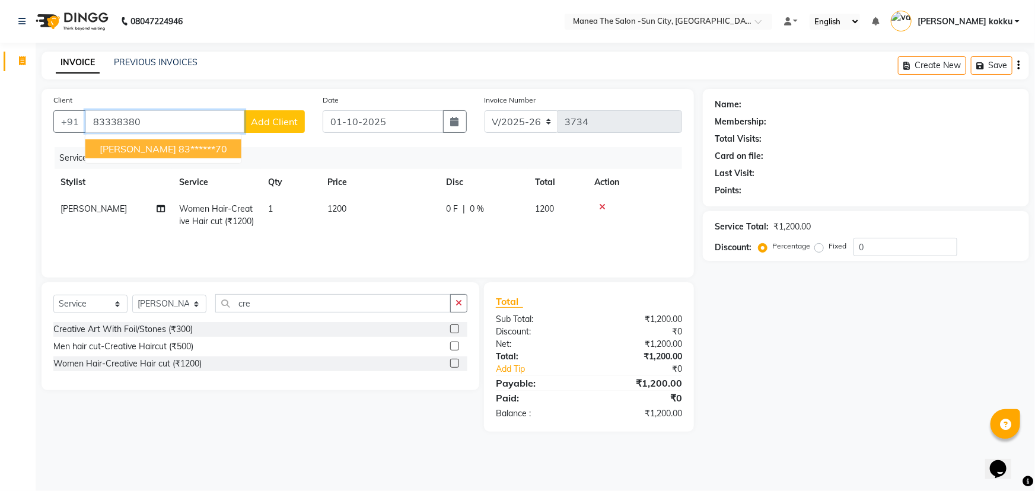
click at [173, 147] on button "sijo 83******70" at bounding box center [163, 148] width 156 height 19
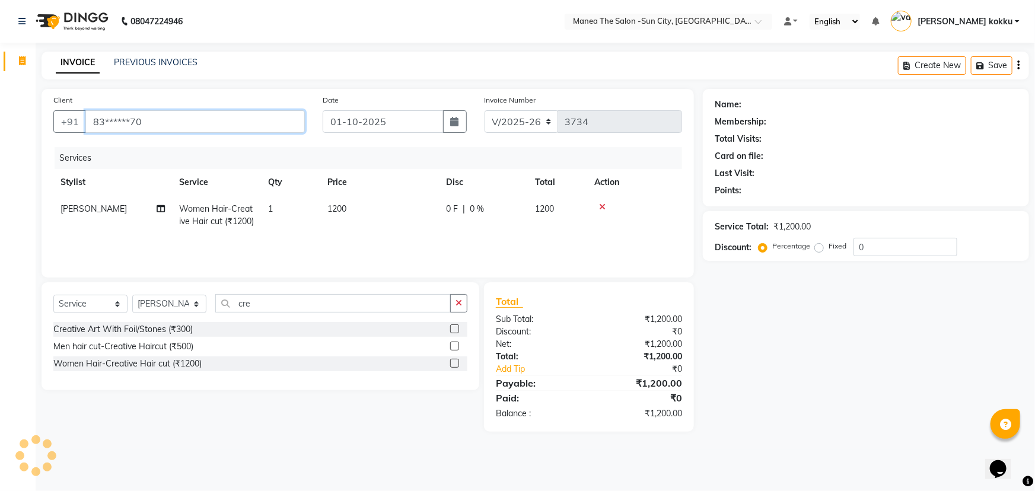
type input "83******70"
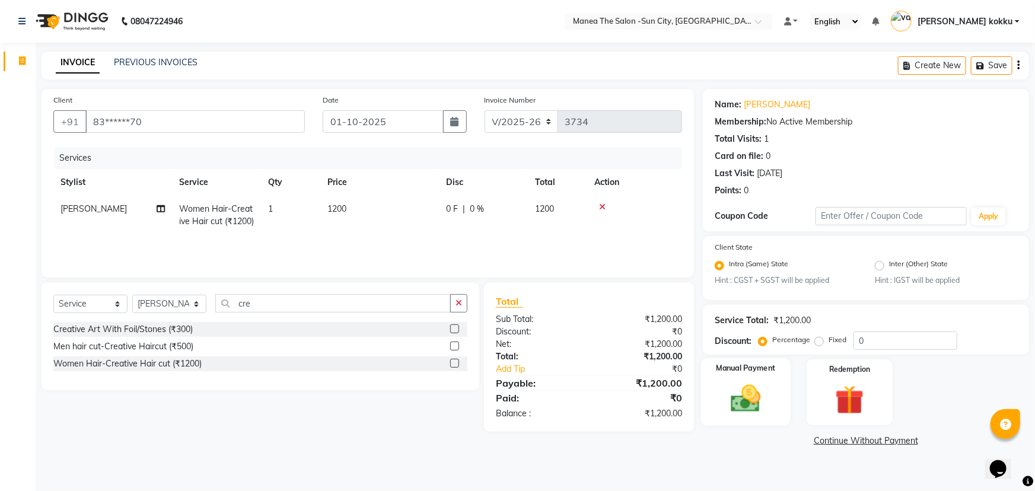
click at [747, 406] on img at bounding box center [746, 399] width 49 height 34
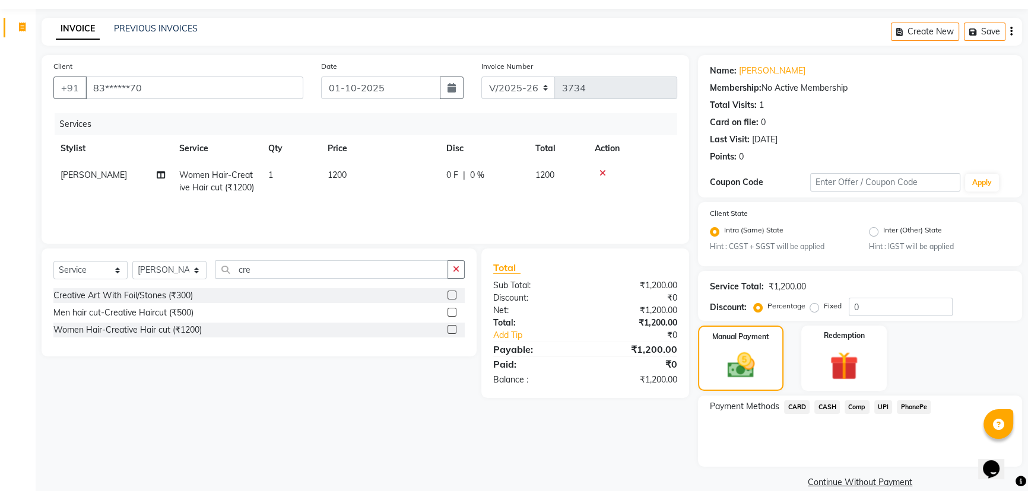
scroll to position [52, 0]
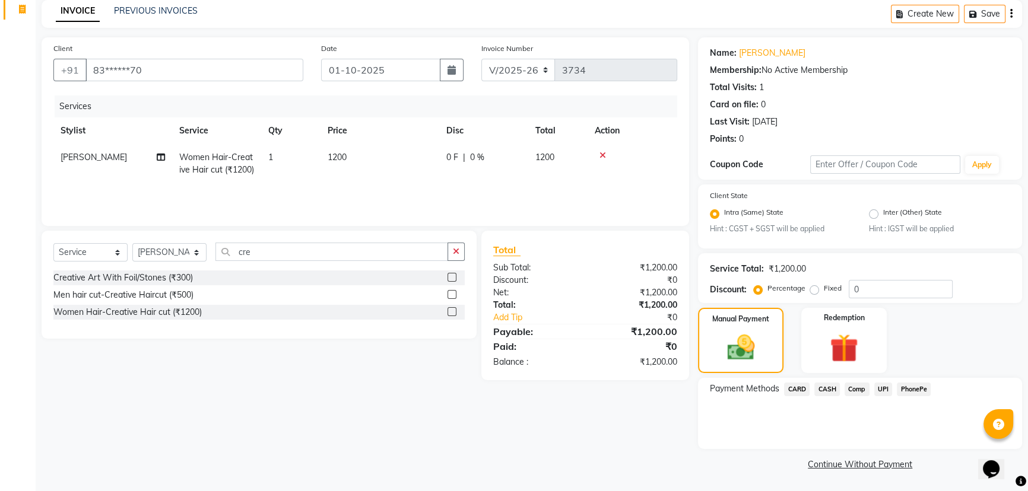
click at [878, 387] on span "UPI" at bounding box center [883, 390] width 18 height 14
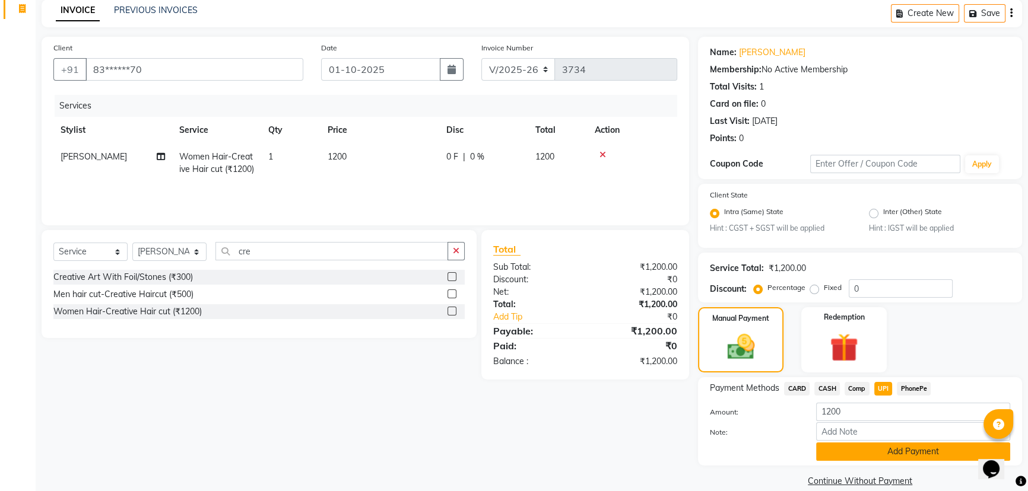
click at [904, 455] on button "Add Payment" at bounding box center [913, 452] width 194 height 18
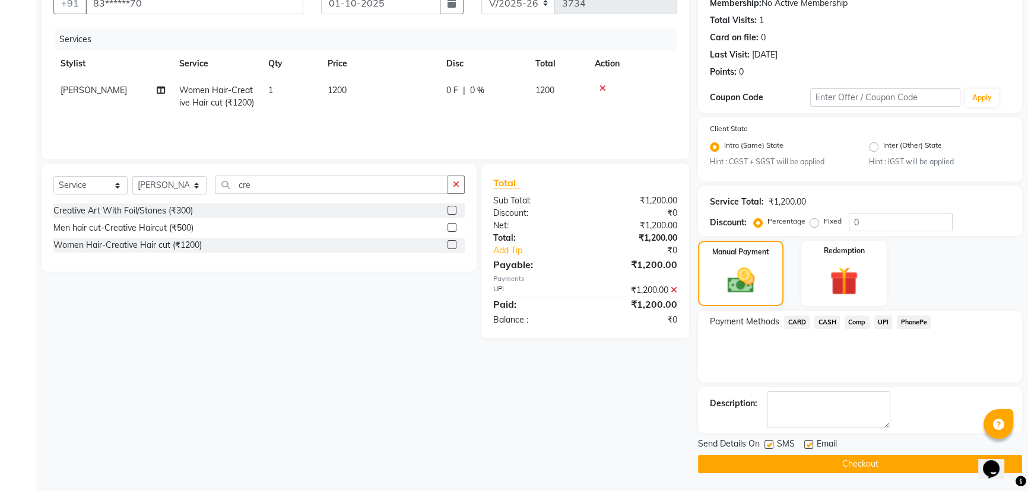
scroll to position [119, 0]
click at [768, 440] on label at bounding box center [768, 444] width 9 height 9
click at [768, 441] on input "checkbox" at bounding box center [768, 445] width 8 height 8
checkbox input "false"
click at [811, 444] on label at bounding box center [808, 444] width 9 height 9
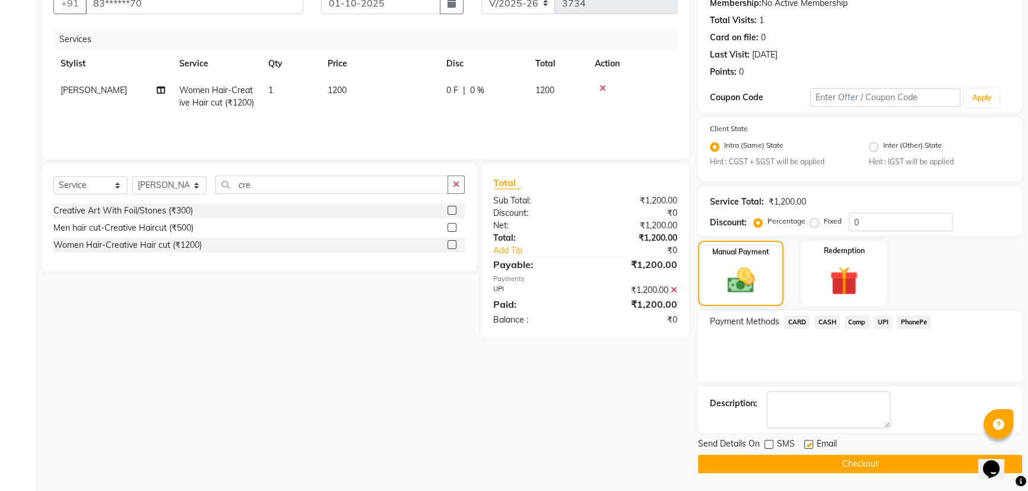
click at [811, 444] on input "checkbox" at bounding box center [808, 445] width 8 height 8
checkbox input "false"
click at [820, 456] on button "Checkout" at bounding box center [860, 464] width 324 height 18
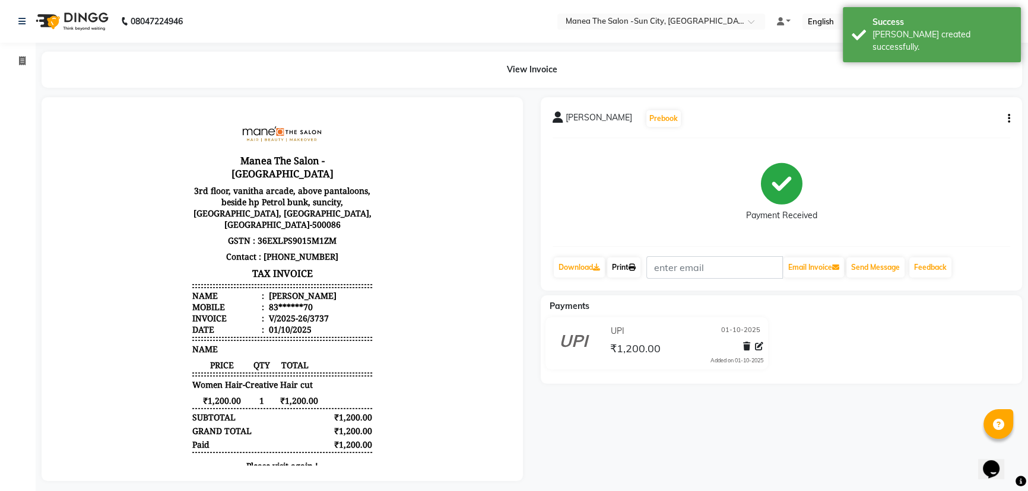
click at [627, 267] on link "Print" at bounding box center [623, 268] width 33 height 20
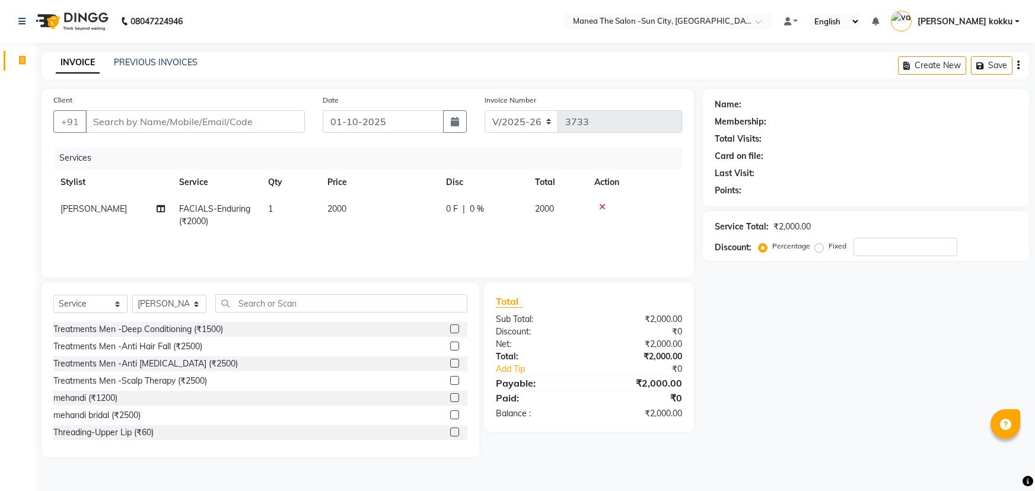
select select "5822"
select select "service"
select select "84191"
click at [237, 119] on input "Client" at bounding box center [195, 121] width 220 height 23
type input "8"
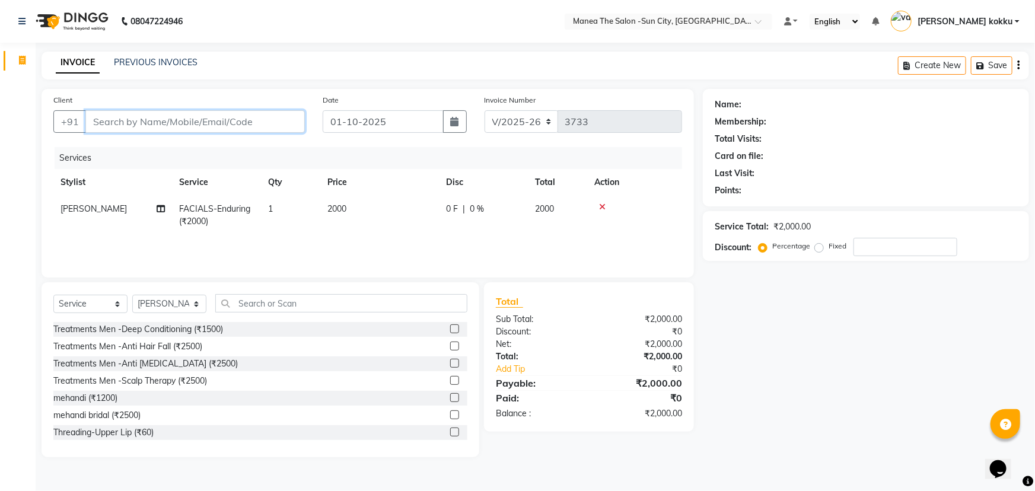
type input "0"
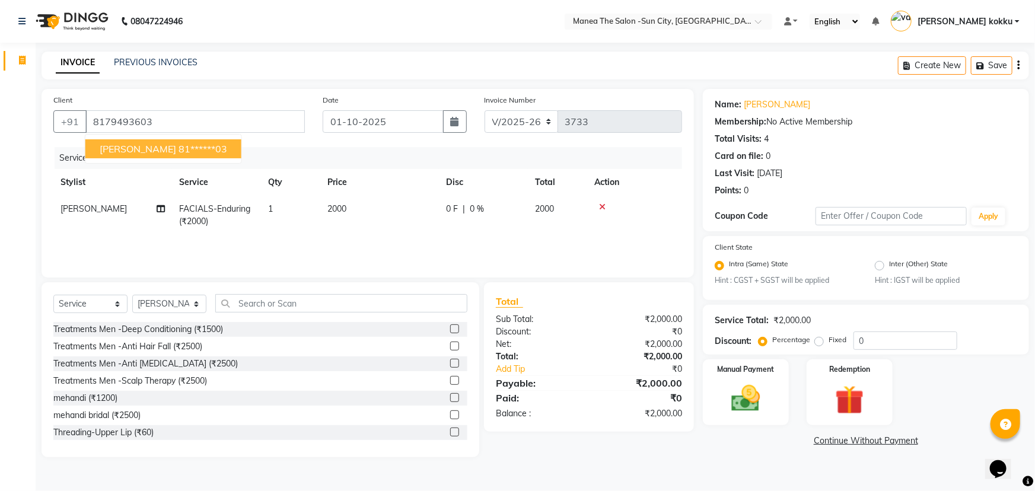
click at [179, 152] on ngb-highlight "81******03" at bounding box center [203, 149] width 49 height 12
type input "81******03"
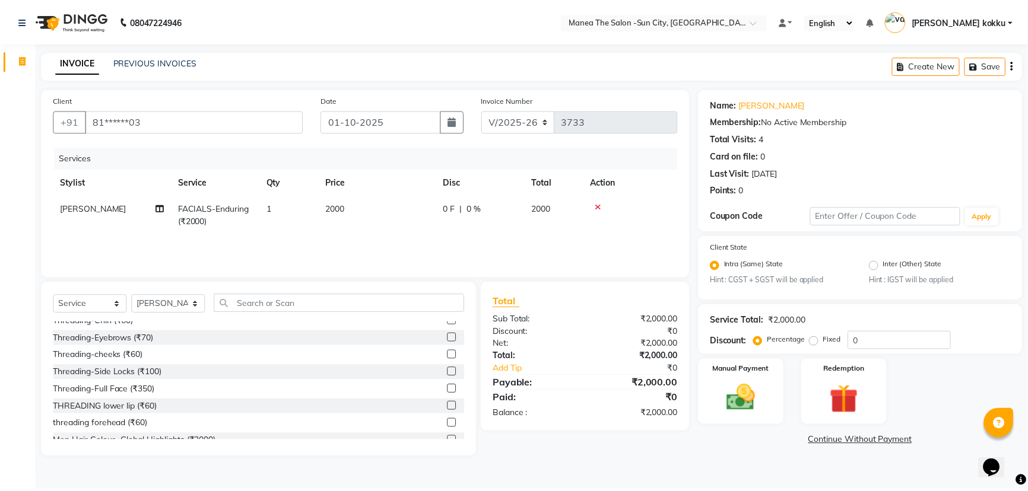
scroll to position [161, 0]
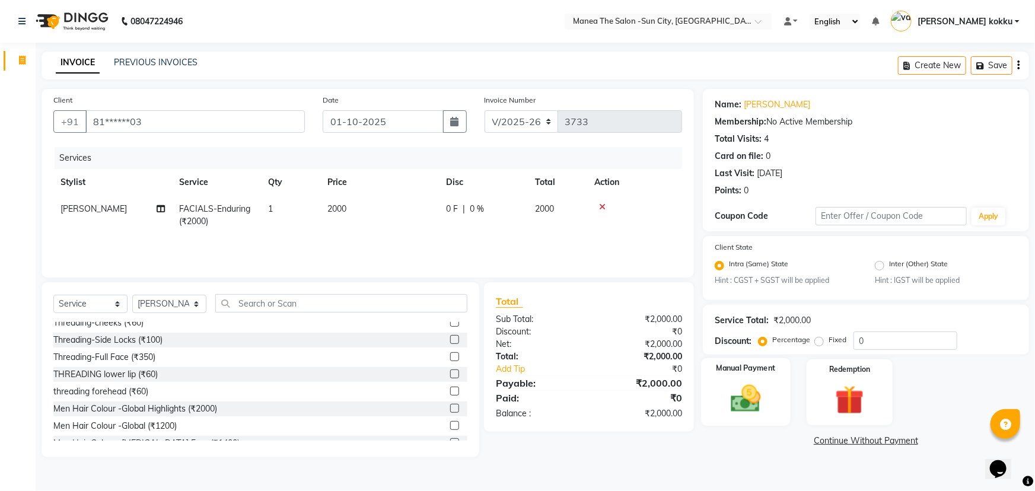
click at [745, 409] on img at bounding box center [746, 399] width 49 height 34
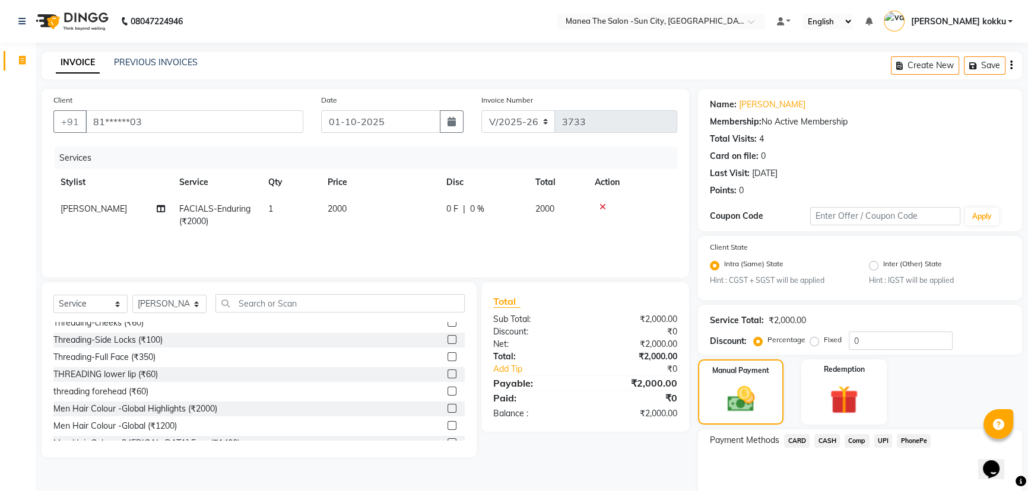
click at [879, 444] on span "UPI" at bounding box center [883, 441] width 18 height 14
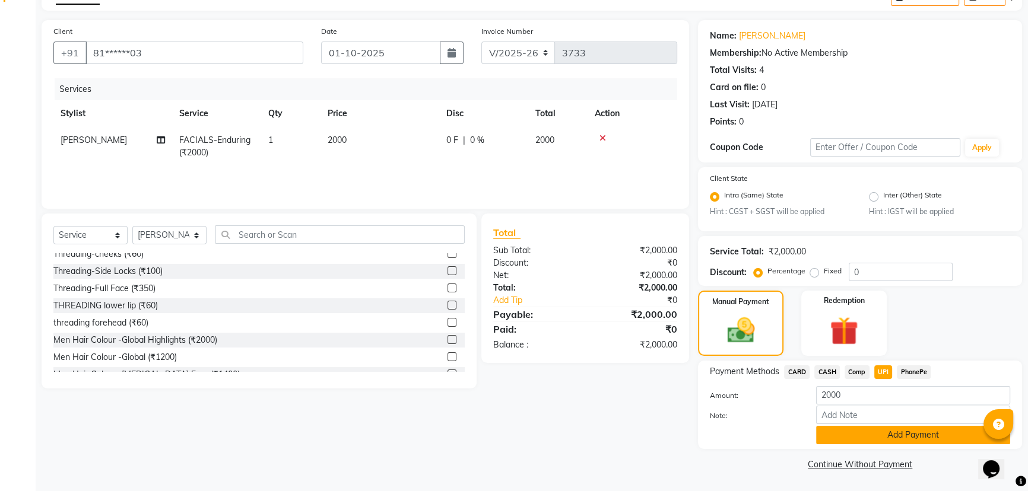
click at [843, 427] on button "Add Payment" at bounding box center [913, 435] width 194 height 18
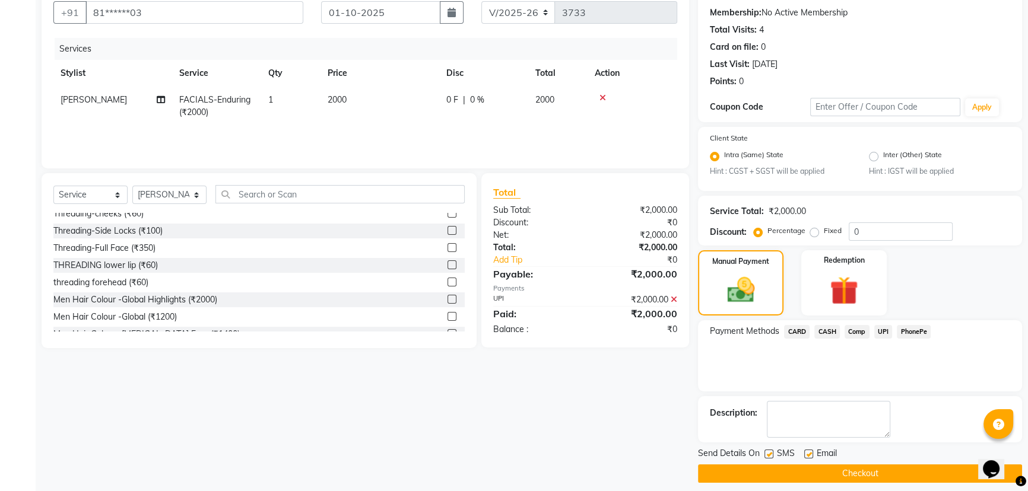
scroll to position [119, 0]
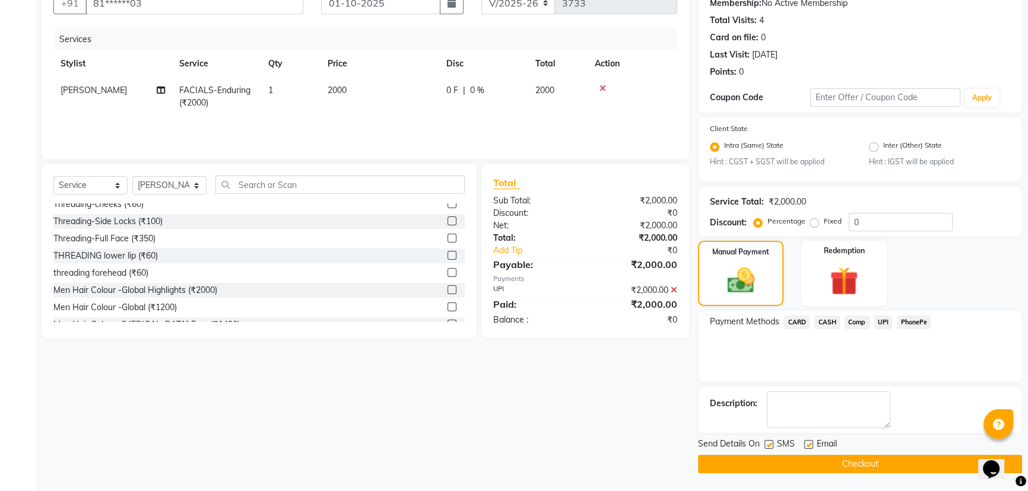
click at [766, 445] on label at bounding box center [768, 444] width 9 height 9
click at [766, 445] on input "checkbox" at bounding box center [768, 445] width 8 height 8
checkbox input "false"
click at [807, 463] on button "Checkout" at bounding box center [860, 464] width 324 height 18
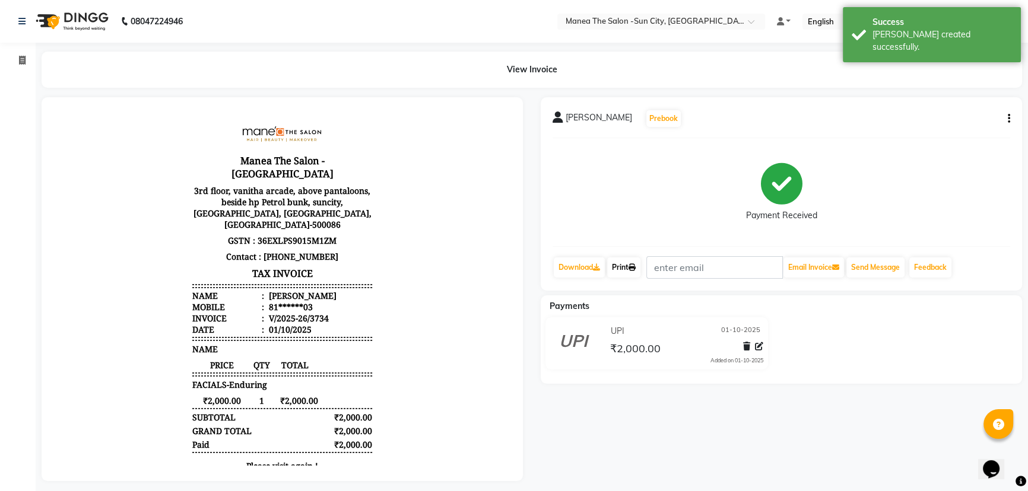
click at [632, 266] on icon at bounding box center [631, 267] width 7 height 7
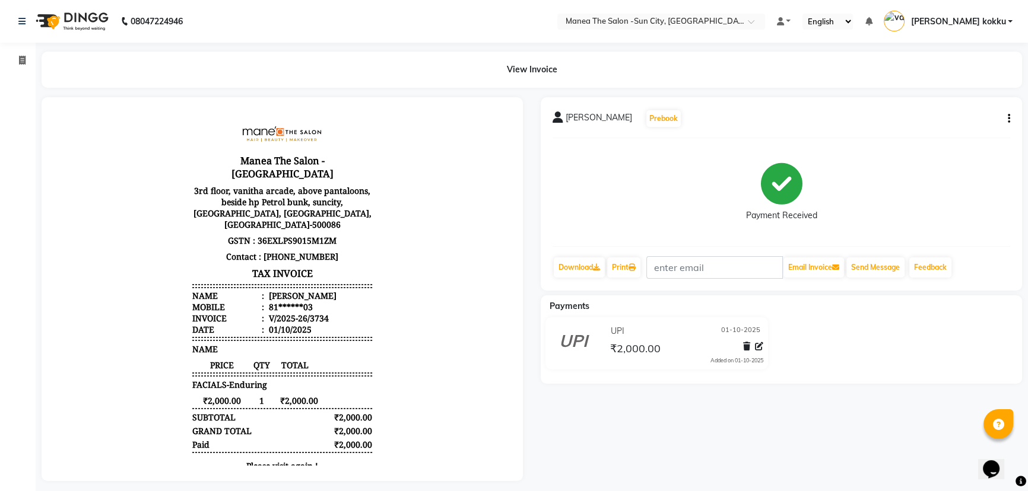
click at [1008, 119] on icon "button" at bounding box center [1009, 119] width 2 height 1
click at [945, 126] on div "Edit Item Staff" at bounding box center [948, 126] width 81 height 15
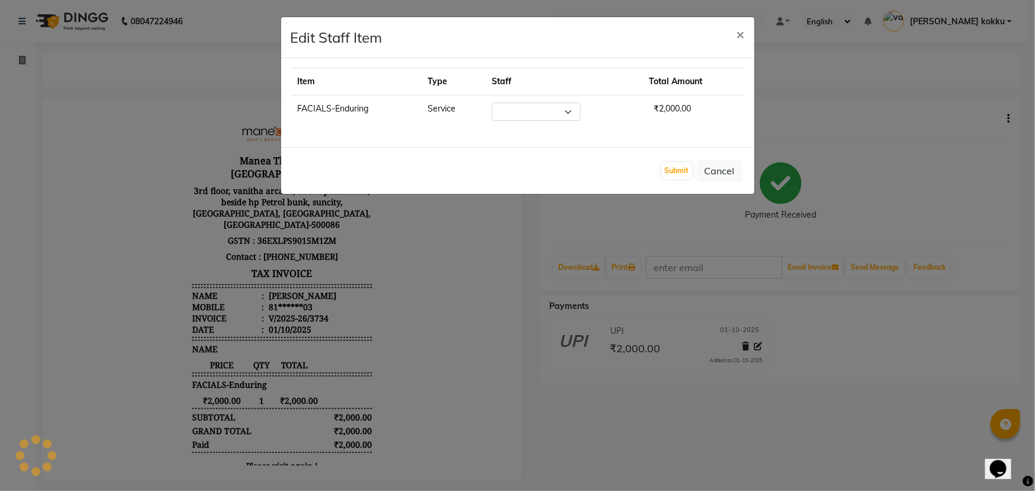
select select "84191"
click at [681, 169] on button "Submit" at bounding box center [677, 171] width 30 height 17
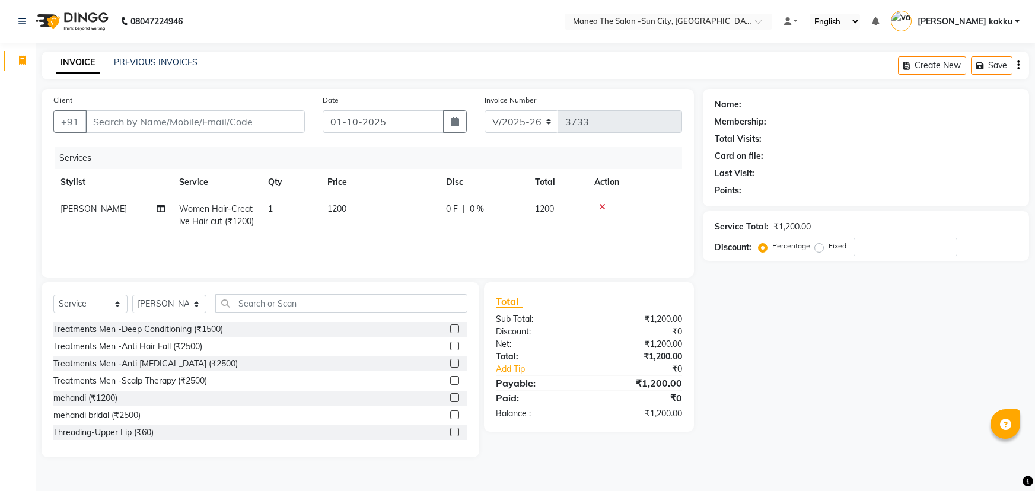
select select "5822"
select select "service"
select select "40515"
click at [147, 118] on input "Client" at bounding box center [195, 121] width 220 height 23
type input "9"
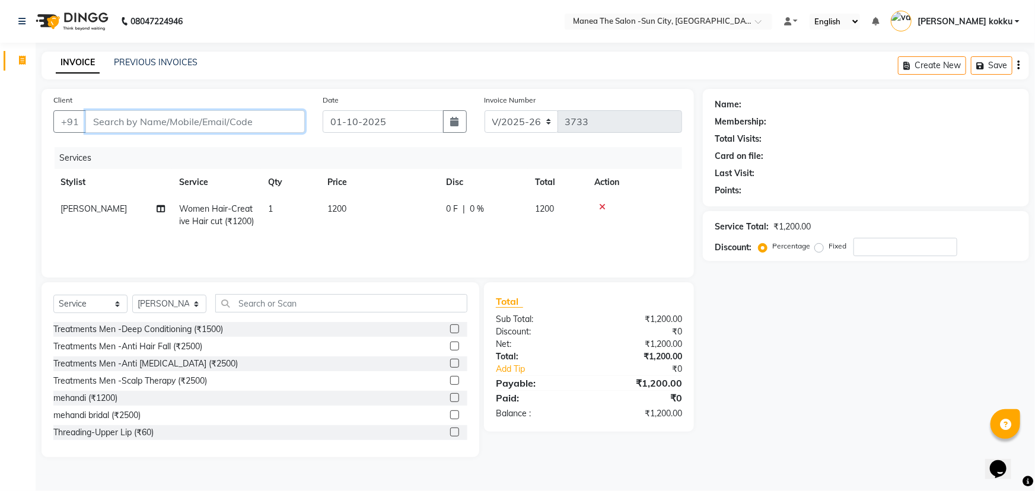
type input "0"
type input "9494660718"
click at [273, 119] on span "Add Client" at bounding box center [274, 122] width 47 height 12
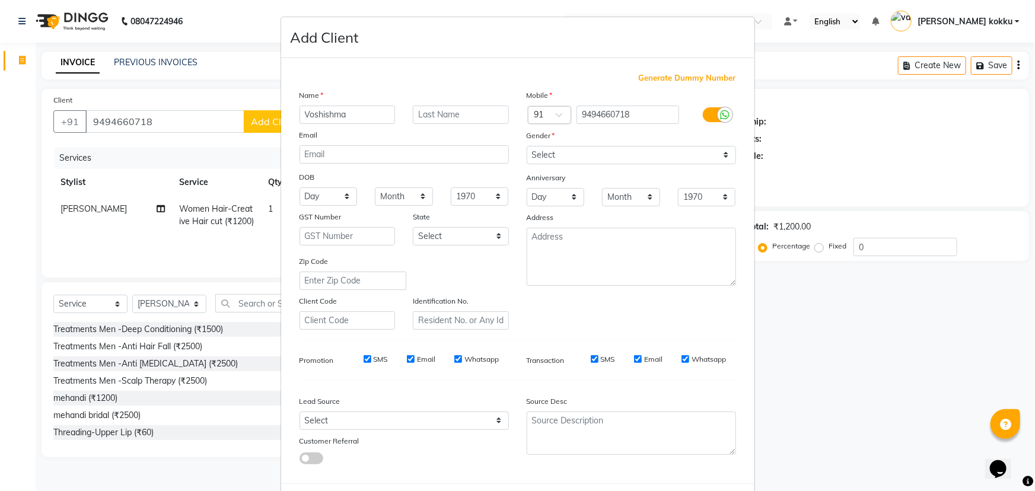
type input "Voshishma"
click at [633, 157] on select "Select [DEMOGRAPHIC_DATA] [DEMOGRAPHIC_DATA] Other Prefer Not To Say" at bounding box center [631, 155] width 209 height 18
select select "[DEMOGRAPHIC_DATA]"
click at [527, 146] on select "Select [DEMOGRAPHIC_DATA] [DEMOGRAPHIC_DATA] Other Prefer Not To Say" at bounding box center [631, 155] width 209 height 18
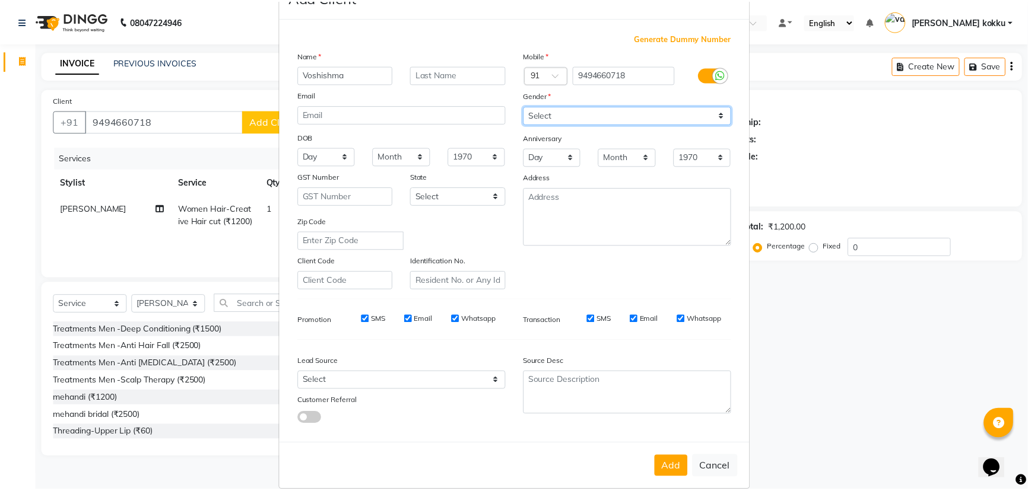
scroll to position [59, 0]
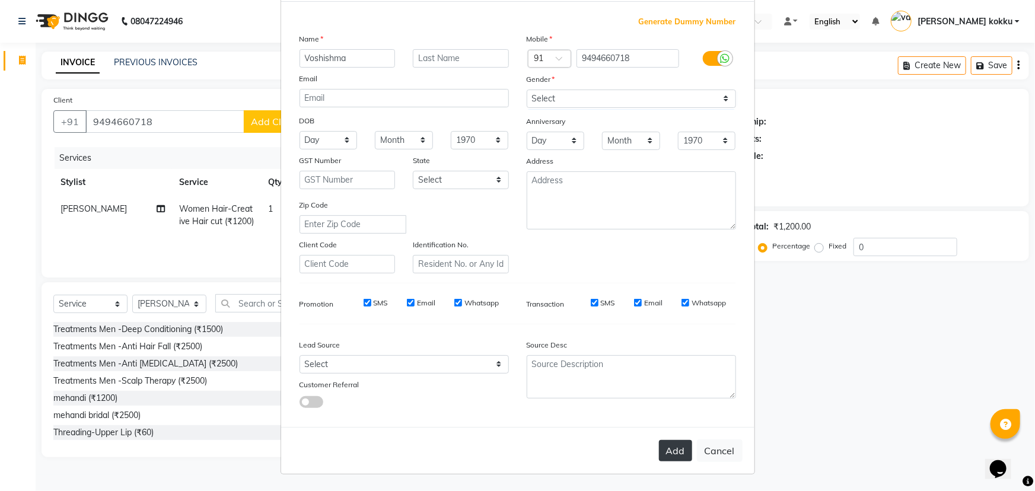
click at [666, 452] on button "Add" at bounding box center [675, 450] width 33 height 21
type input "94******18"
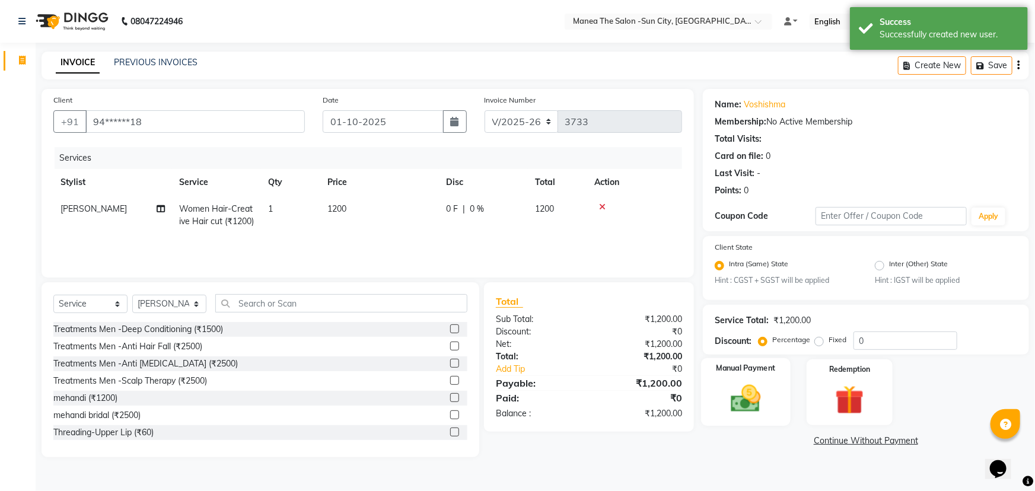
click at [754, 406] on img at bounding box center [746, 399] width 49 height 34
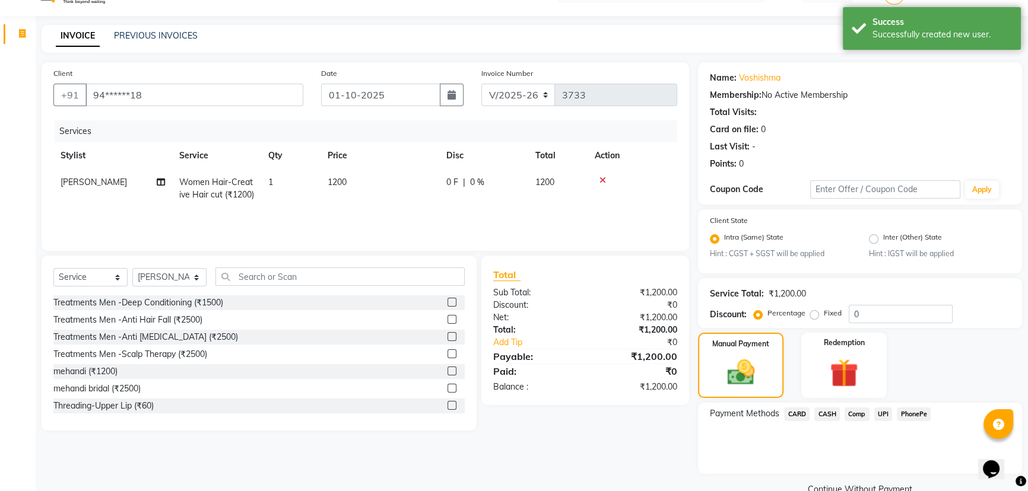
scroll to position [52, 0]
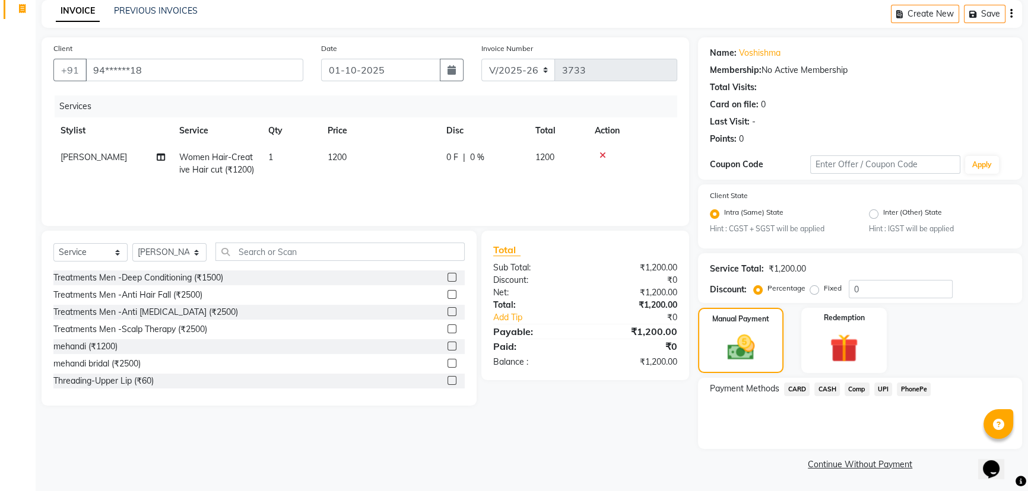
click at [882, 389] on span "UPI" at bounding box center [883, 390] width 18 height 14
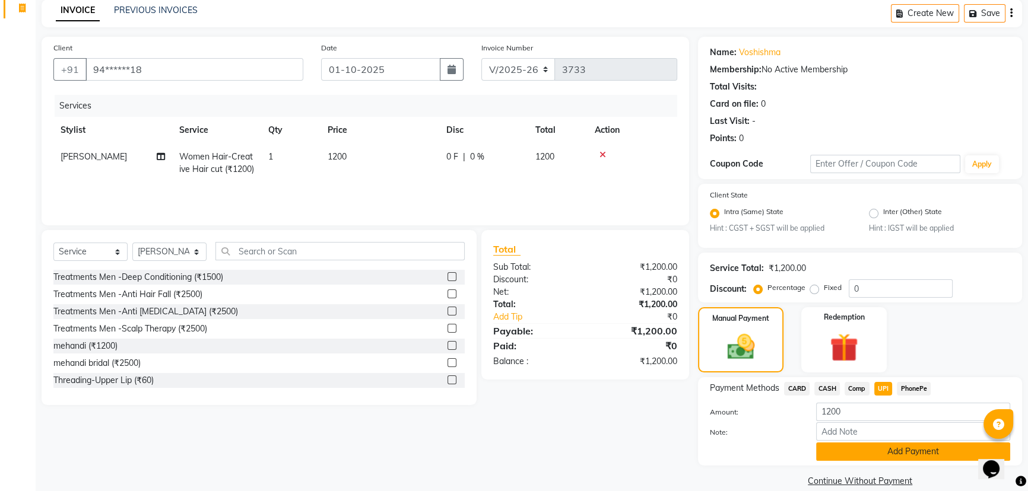
click at [899, 454] on button "Add Payment" at bounding box center [913, 452] width 194 height 18
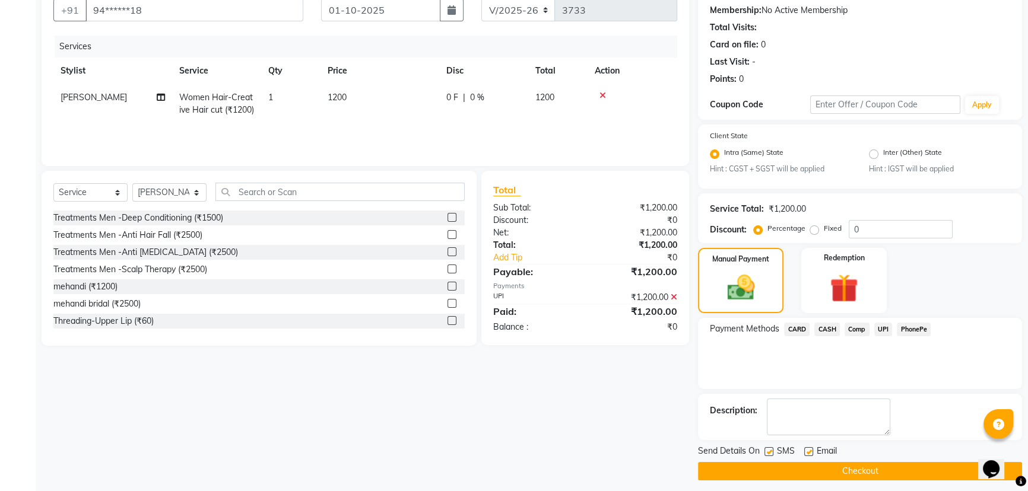
scroll to position [119, 0]
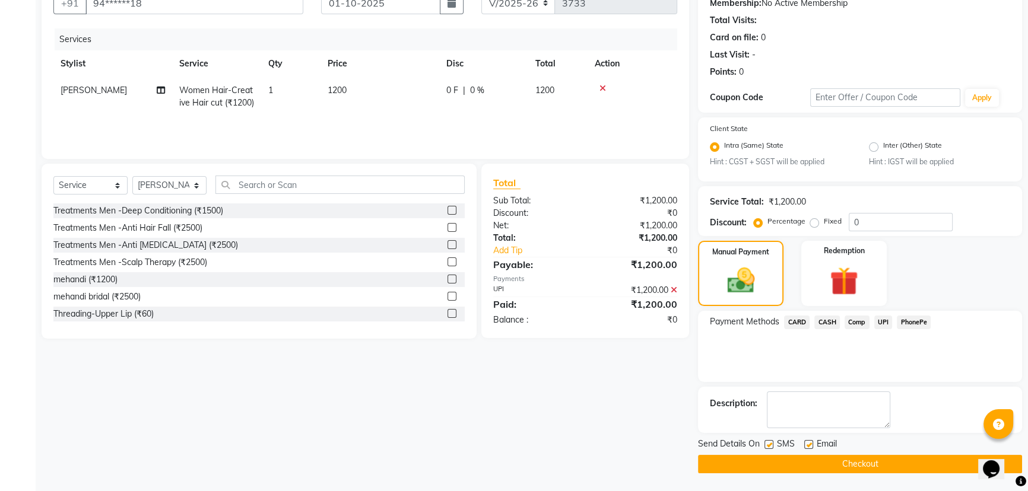
click at [768, 445] on label at bounding box center [768, 444] width 9 height 9
click at [768, 445] on input "checkbox" at bounding box center [768, 445] width 8 height 8
checkbox input "false"
click at [800, 463] on button "Checkout" at bounding box center [860, 464] width 324 height 18
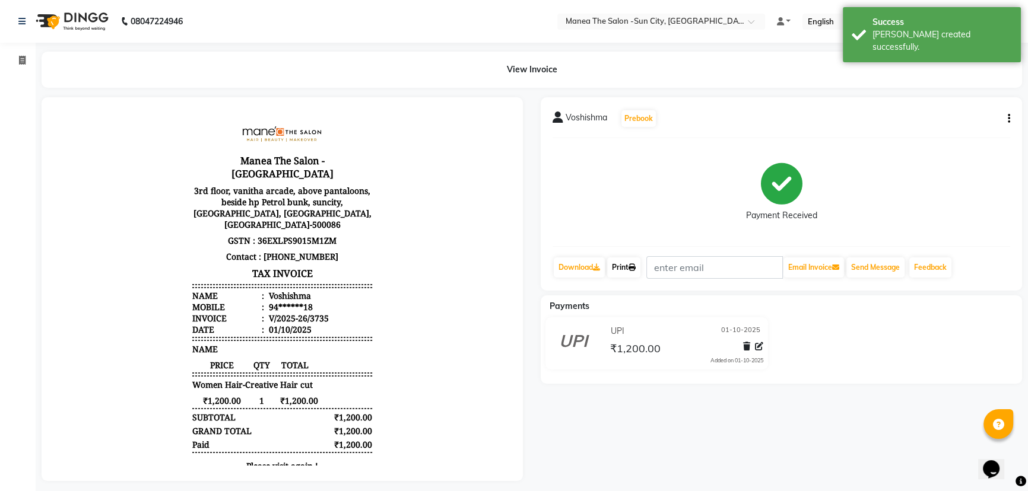
click at [625, 270] on link "Print" at bounding box center [623, 268] width 33 height 20
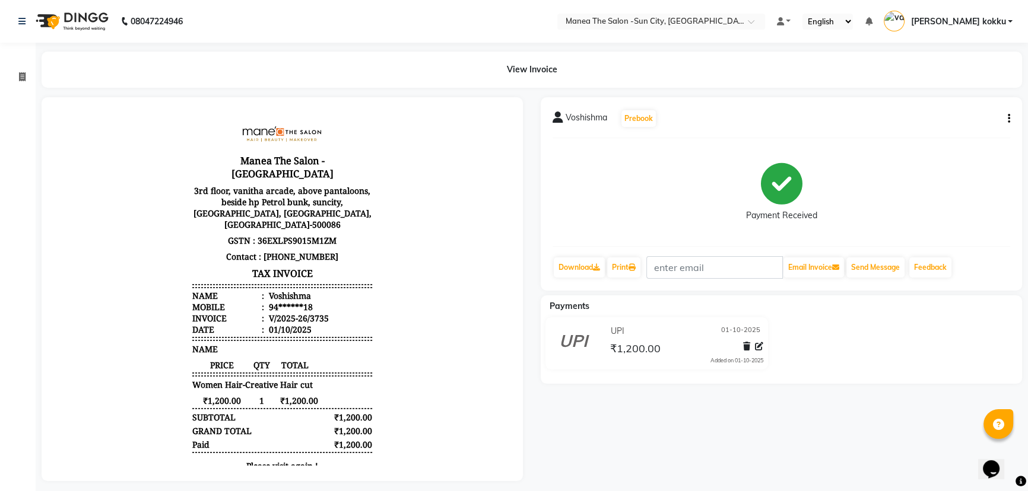
drag, startPoint x: 322, startPoint y: 451, endPoint x: 346, endPoint y: 487, distance: 43.6
click at [346, 487] on html "08047224946 Need Help? Call us on 08047224946 Select Location × Manea The Salon…" at bounding box center [514, 245] width 1028 height 491
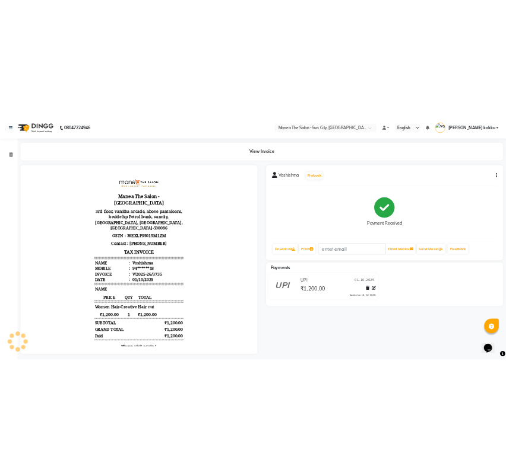
scroll to position [21, 0]
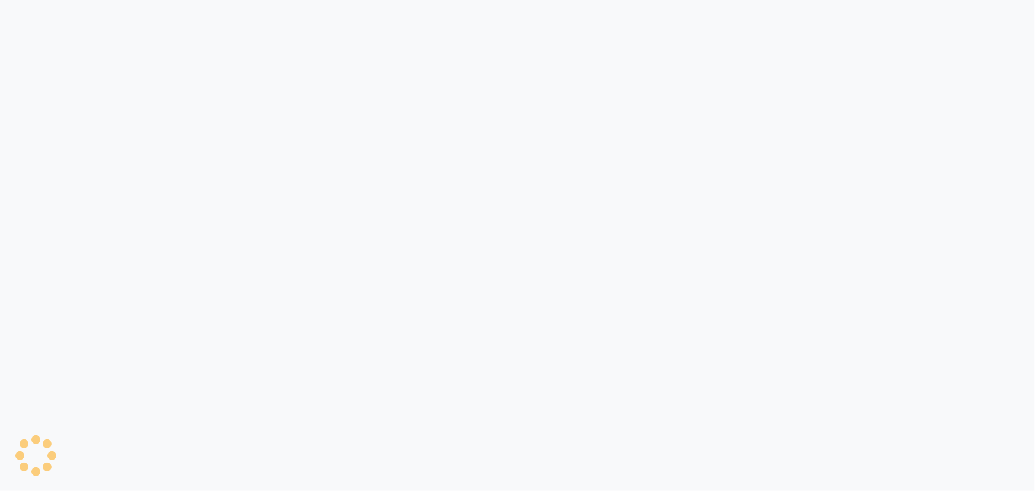
select select "5822"
select select "service"
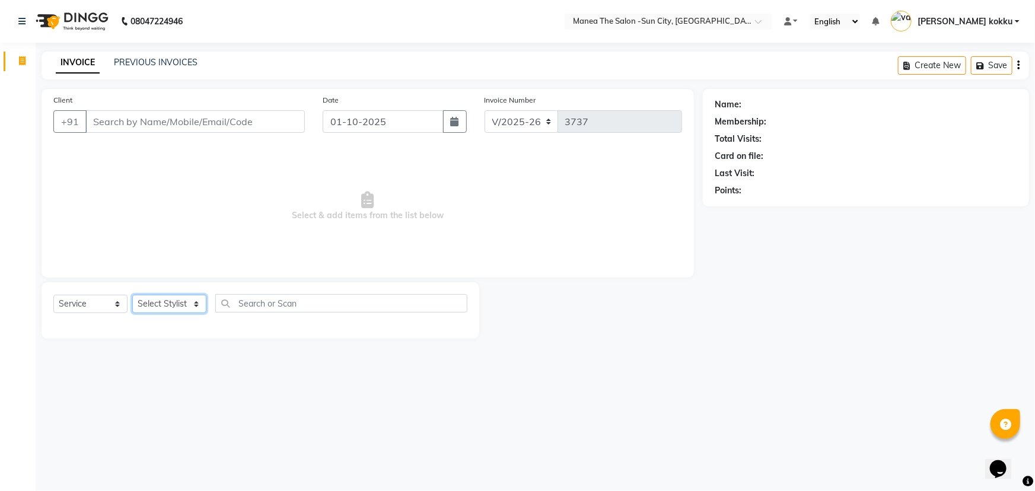
click at [166, 303] on select "Select Stylist [PERSON_NAME] [PERSON_NAME] Ikrar [PERSON_NAME] K sai [PERSON_NA…" at bounding box center [169, 304] width 74 height 18
select select "86861"
click at [132, 295] on select "Select Stylist [PERSON_NAME] [PERSON_NAME] Ikrar [PERSON_NAME] K sai [PERSON_NA…" at bounding box center [169, 304] width 74 height 18
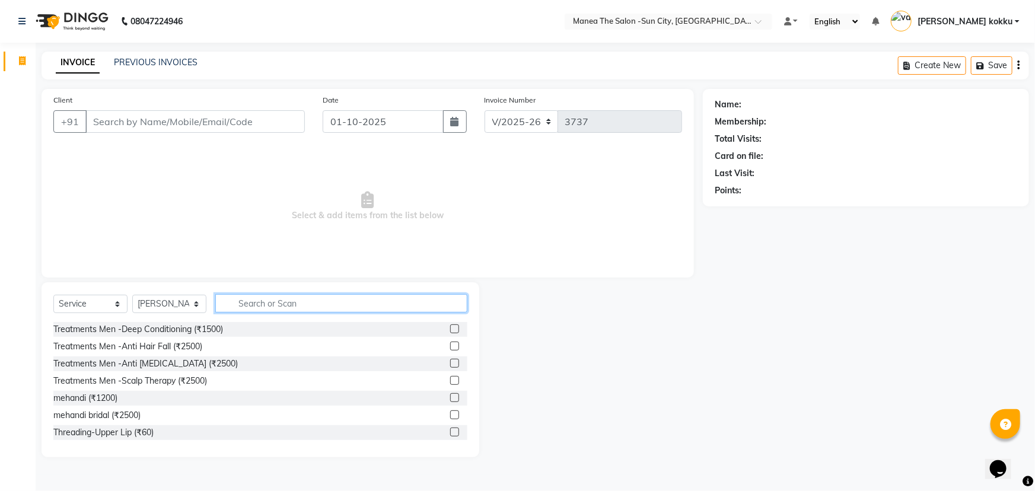
click at [314, 304] on input "text" at bounding box center [341, 303] width 252 height 18
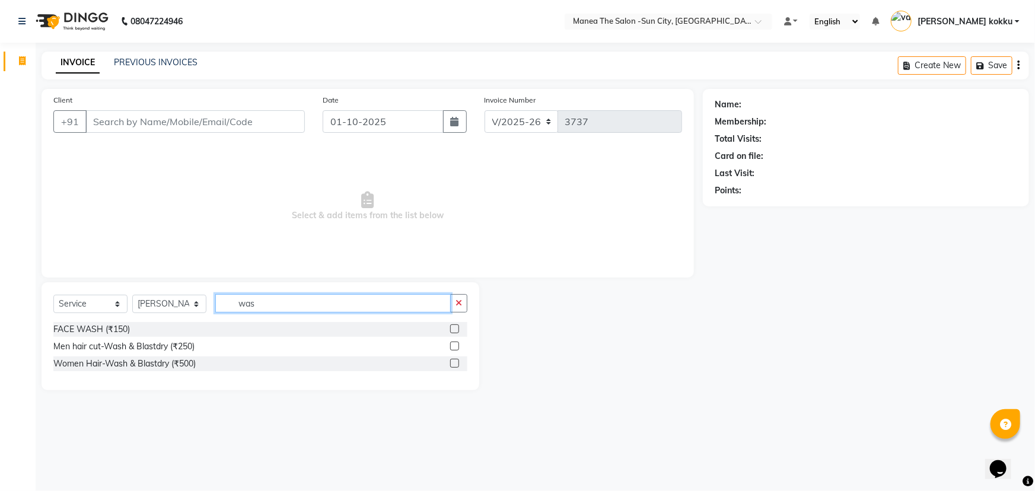
type input "was"
click at [454, 363] on label at bounding box center [454, 363] width 9 height 9
click at [454, 363] on input "checkbox" at bounding box center [454, 364] width 8 height 8
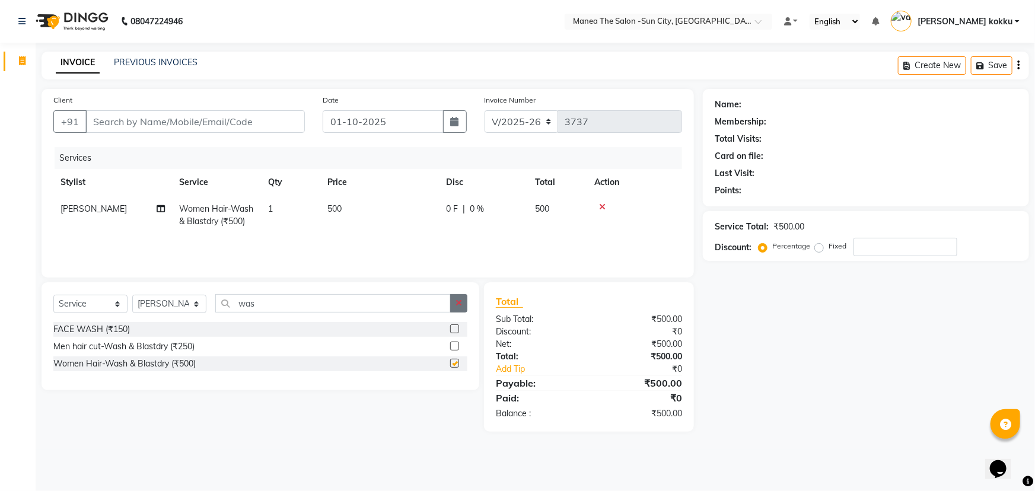
checkbox input "false"
click at [456, 303] on icon "button" at bounding box center [459, 303] width 7 height 8
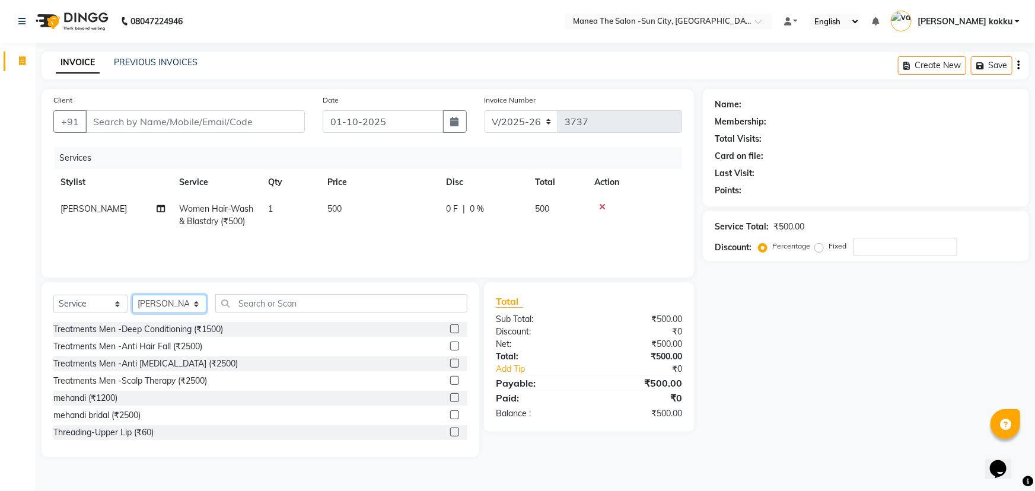
click at [148, 302] on select "Select Stylist [PERSON_NAME] [PERSON_NAME] Ikrar [PERSON_NAME] K sai [PERSON_NA…" at bounding box center [169, 304] width 74 height 18
select select "84191"
click at [132, 295] on select "Select Stylist [PERSON_NAME] [PERSON_NAME] Ikrar [PERSON_NAME] K sai [PERSON_NA…" at bounding box center [169, 304] width 74 height 18
click at [261, 302] on input "text" at bounding box center [341, 303] width 252 height 18
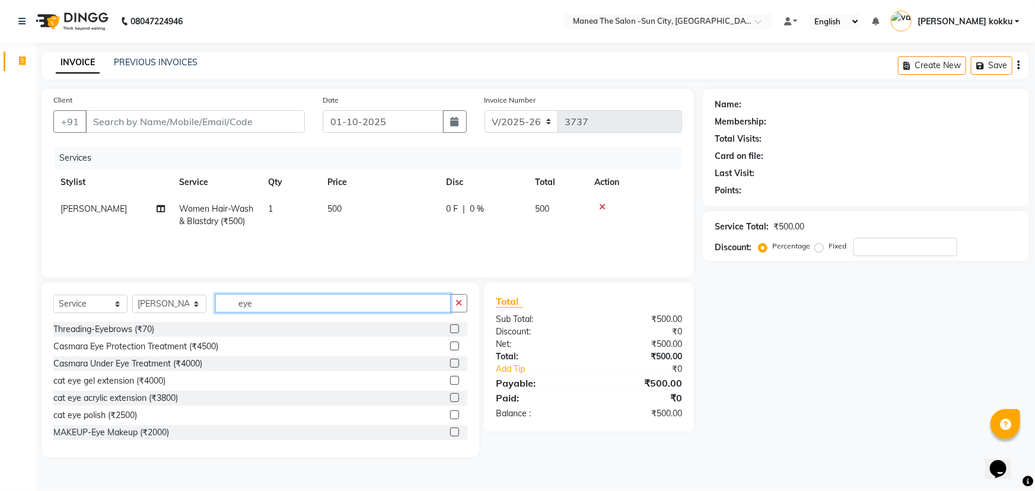
type input "eye"
click at [450, 326] on label at bounding box center [454, 329] width 9 height 9
click at [450, 326] on input "checkbox" at bounding box center [454, 330] width 8 height 8
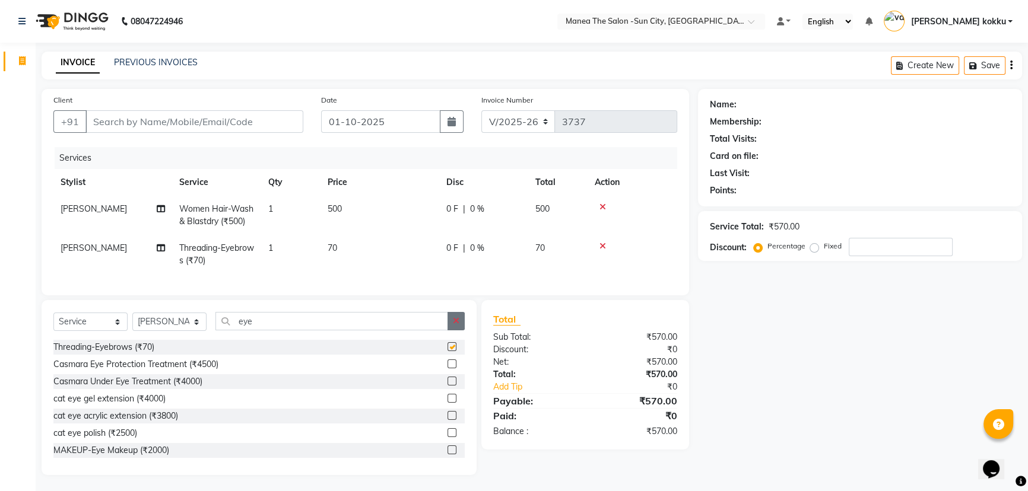
checkbox input "false"
click at [453, 325] on icon "button" at bounding box center [456, 321] width 7 height 8
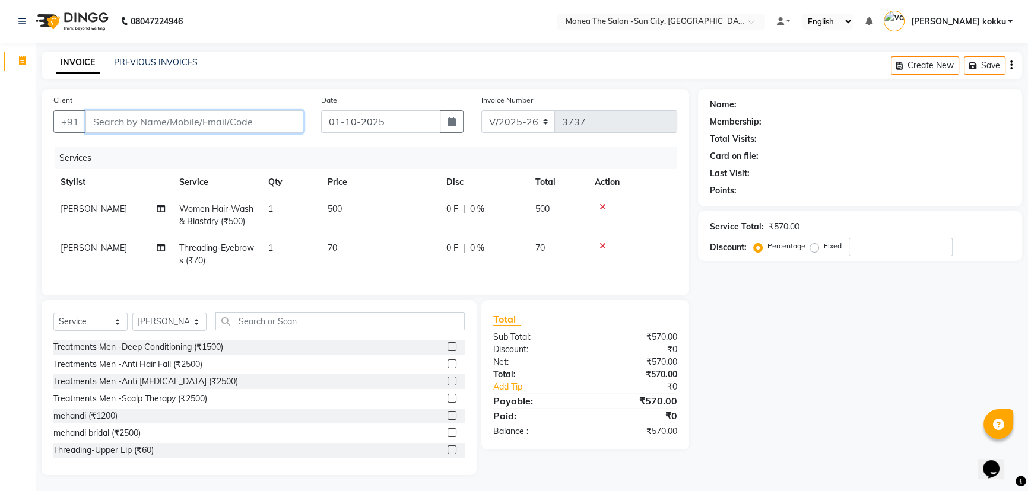
click at [257, 120] on input "Client" at bounding box center [194, 121] width 218 height 23
type input "9"
type input "0"
type input "9007273389"
click at [251, 119] on span "Add Client" at bounding box center [272, 122] width 47 height 12
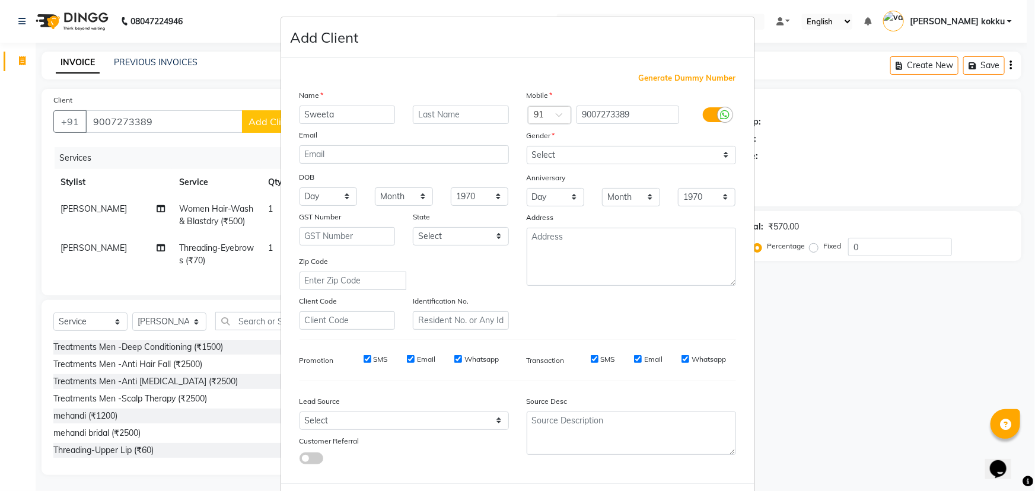
type input "Sweeta"
click at [609, 163] on select "Select [DEMOGRAPHIC_DATA] [DEMOGRAPHIC_DATA] Other Prefer Not To Say" at bounding box center [631, 155] width 209 height 18
select select "[DEMOGRAPHIC_DATA]"
click at [527, 146] on select "Select [DEMOGRAPHIC_DATA] [DEMOGRAPHIC_DATA] Other Prefer Not To Say" at bounding box center [631, 155] width 209 height 18
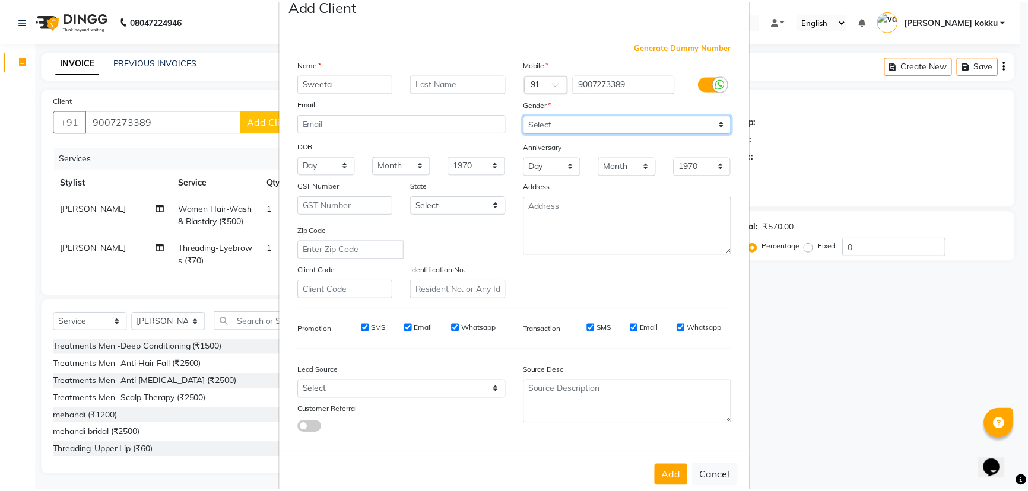
scroll to position [59, 0]
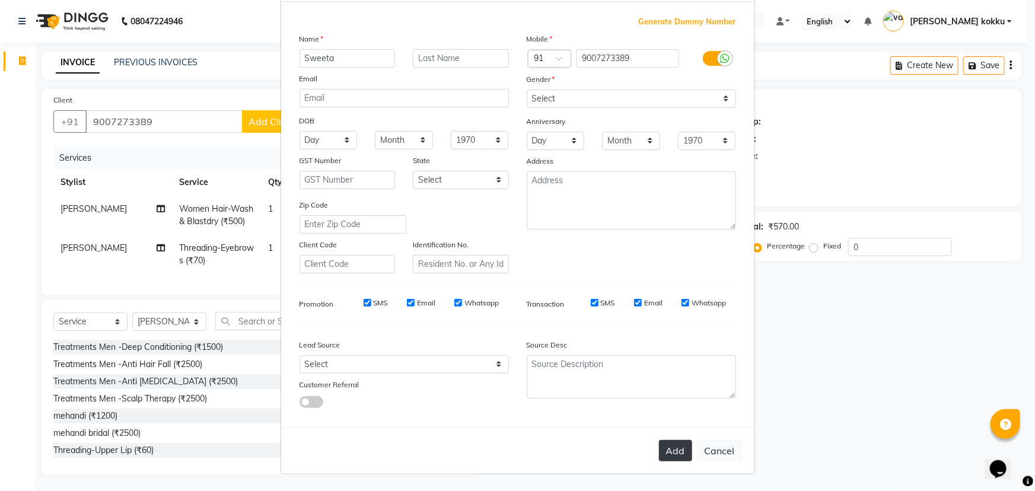
click at [666, 452] on button "Add" at bounding box center [675, 450] width 33 height 21
type input "90******89"
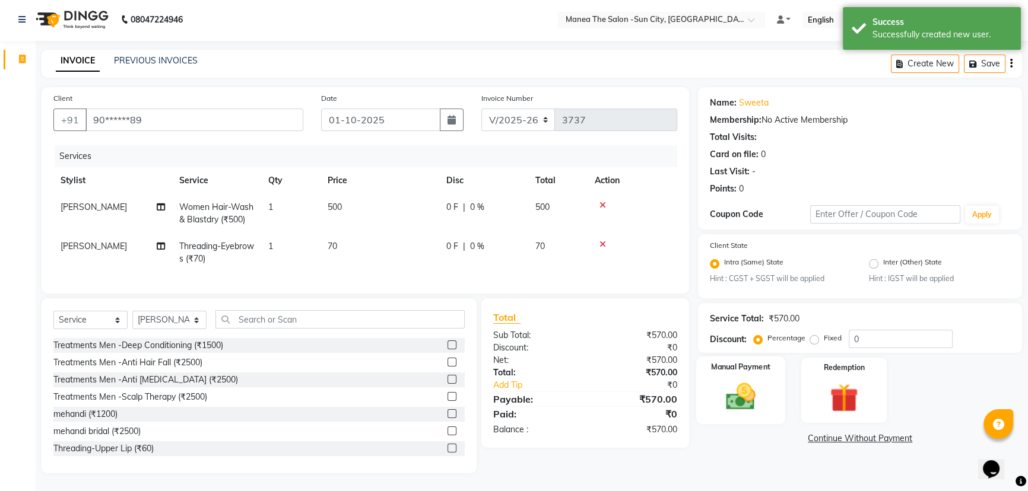
click at [745, 391] on img at bounding box center [741, 397] width 48 height 34
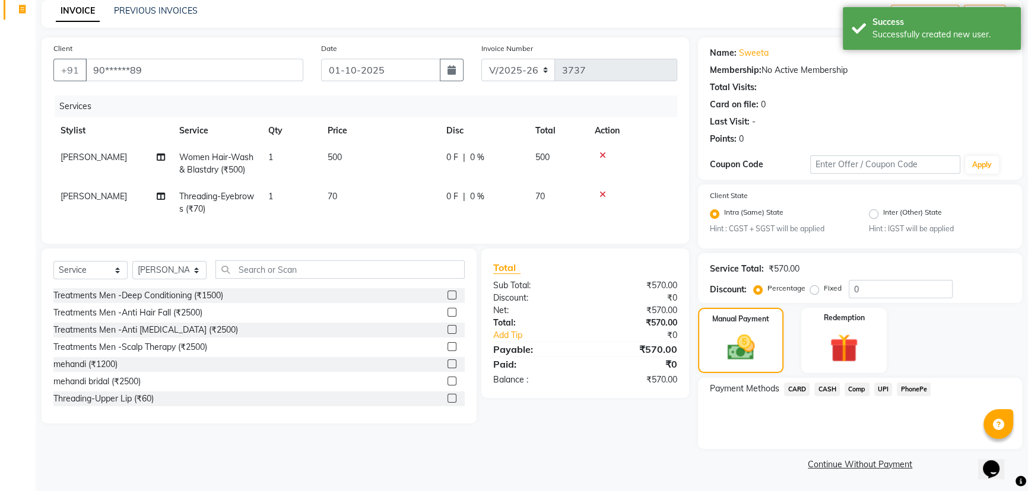
scroll to position [52, 0]
click at [885, 387] on span "UPI" at bounding box center [883, 390] width 18 height 14
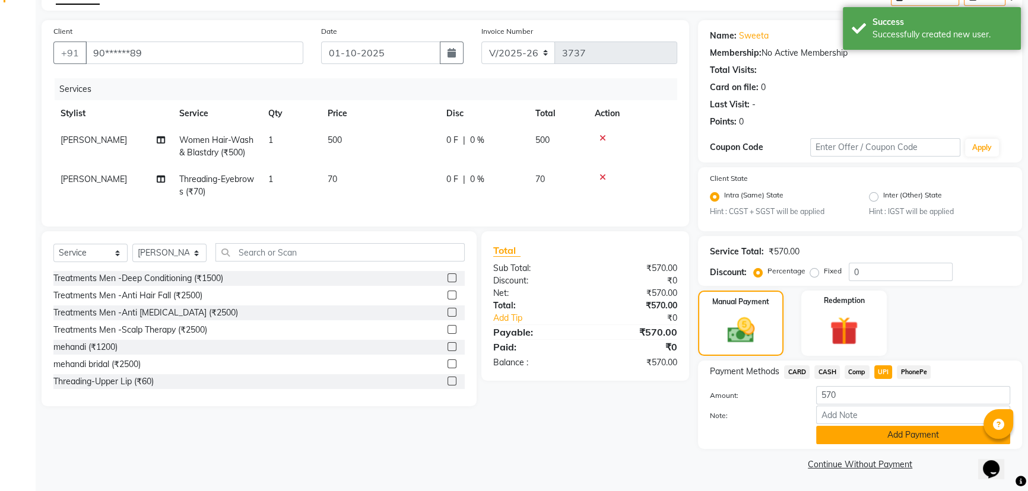
click at [883, 430] on button "Add Payment" at bounding box center [913, 435] width 194 height 18
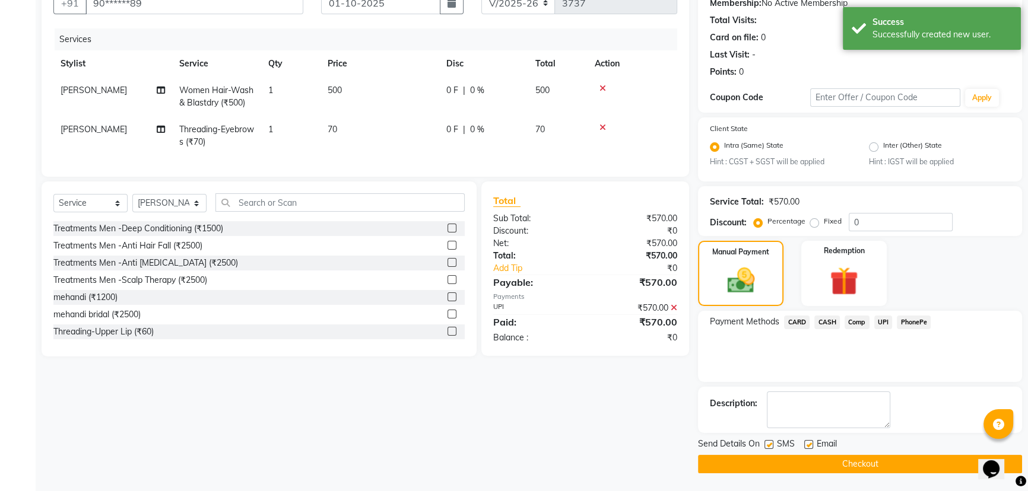
scroll to position [119, 0]
click at [767, 446] on label at bounding box center [768, 444] width 9 height 9
click at [767, 446] on input "checkbox" at bounding box center [768, 445] width 8 height 8
checkbox input "false"
click at [807, 443] on label at bounding box center [808, 444] width 9 height 9
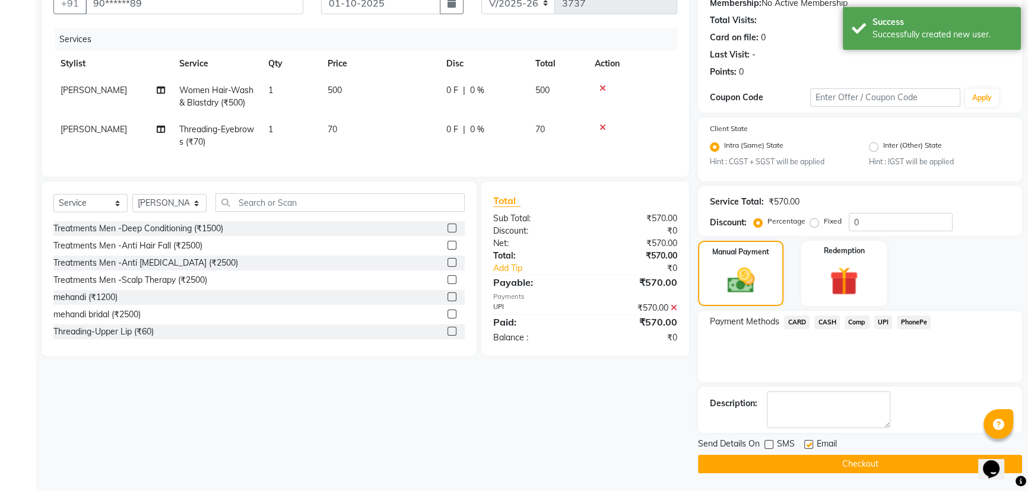
click at [807, 443] on input "checkbox" at bounding box center [808, 445] width 8 height 8
checkbox input "false"
click at [825, 468] on button "Checkout" at bounding box center [860, 464] width 324 height 18
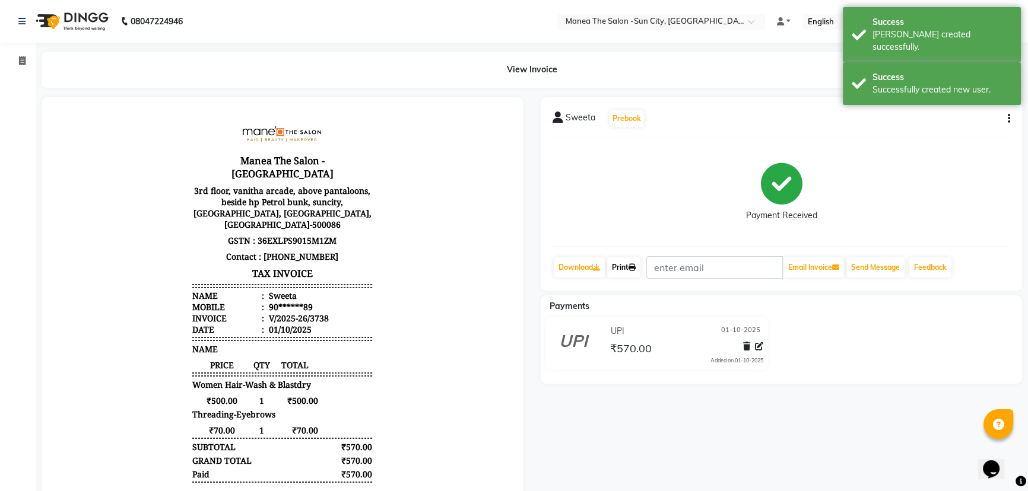
click at [636, 270] on icon at bounding box center [631, 267] width 7 height 7
